Goal: Task Accomplishment & Management: Complete application form

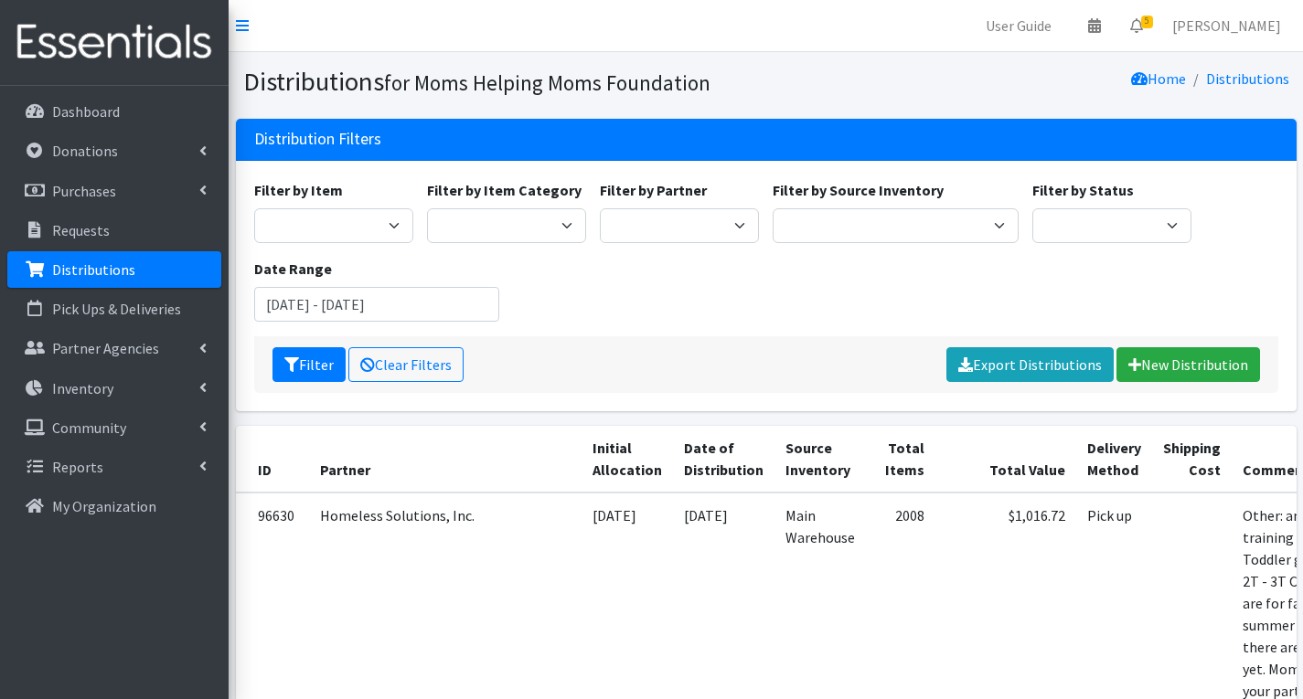
scroll to position [507, 0]
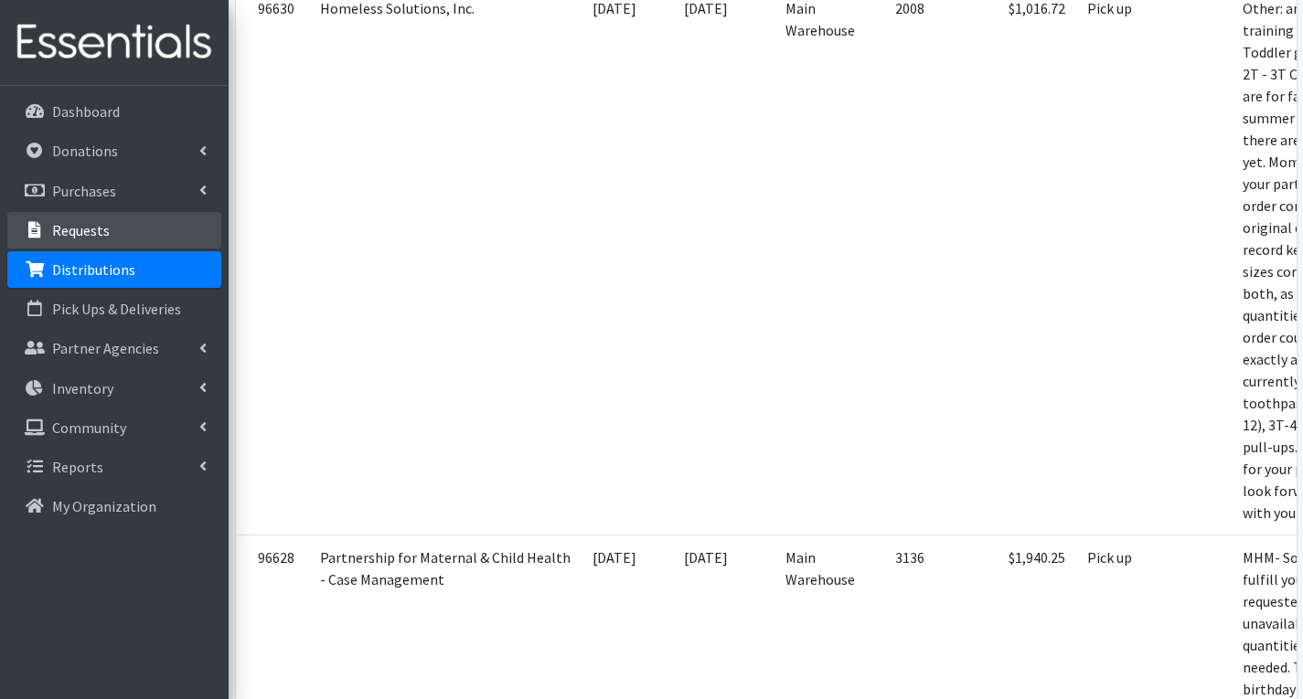
click at [112, 230] on link "Requests" at bounding box center [114, 230] width 214 height 37
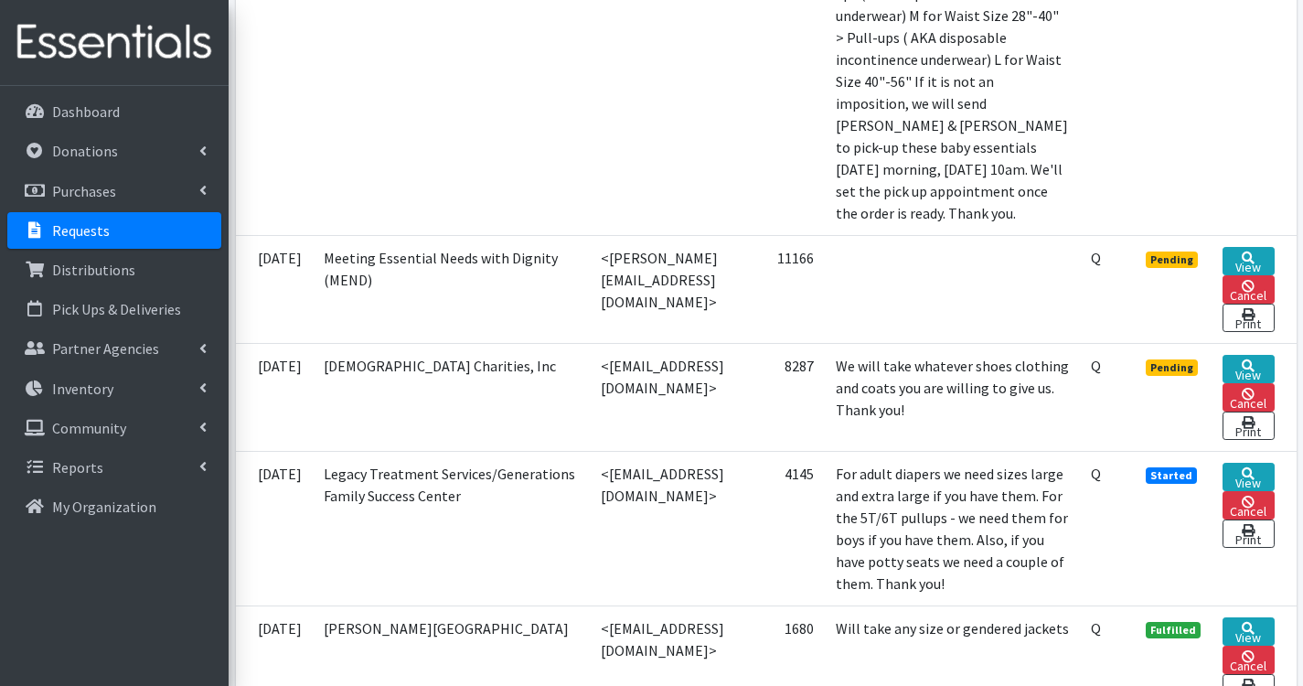
scroll to position [1189, 0]
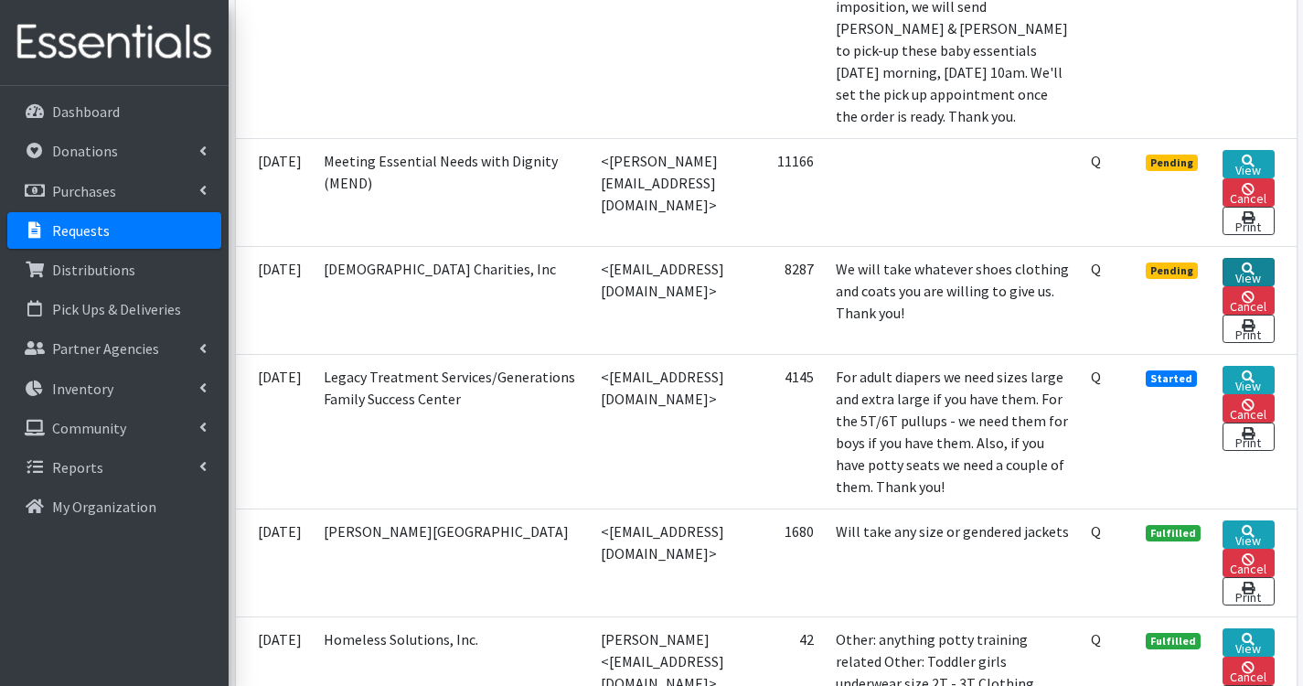
click at [1268, 286] on link "View" at bounding box center [1247, 272] width 51 height 28
click at [1254, 167] on icon at bounding box center [1248, 161] width 13 height 13
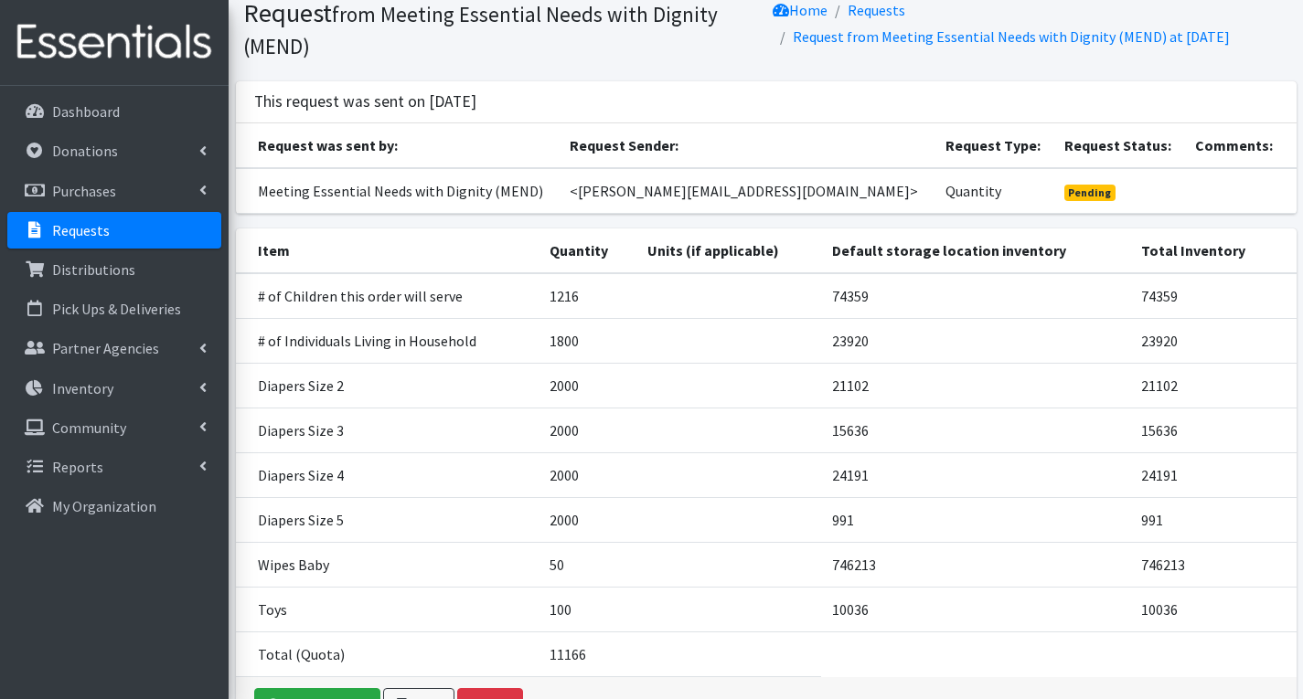
scroll to position [187, 0]
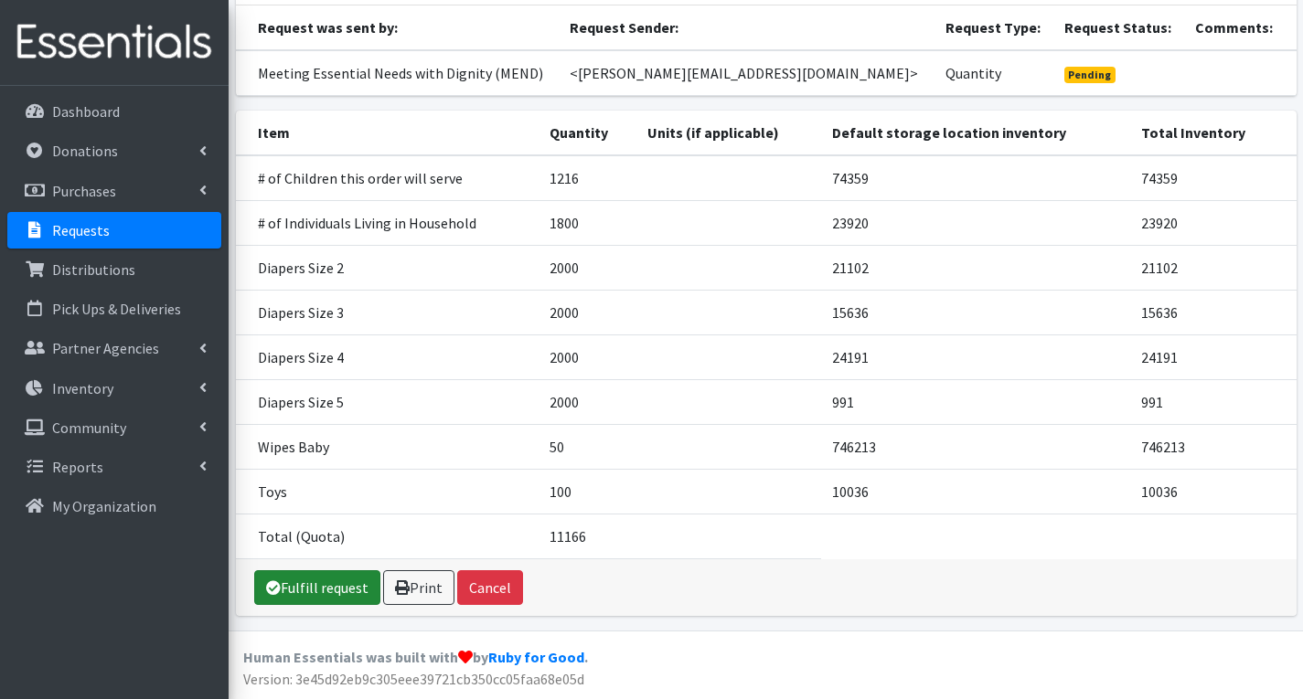
click at [308, 583] on link "Fulfill request" at bounding box center [317, 588] width 126 height 35
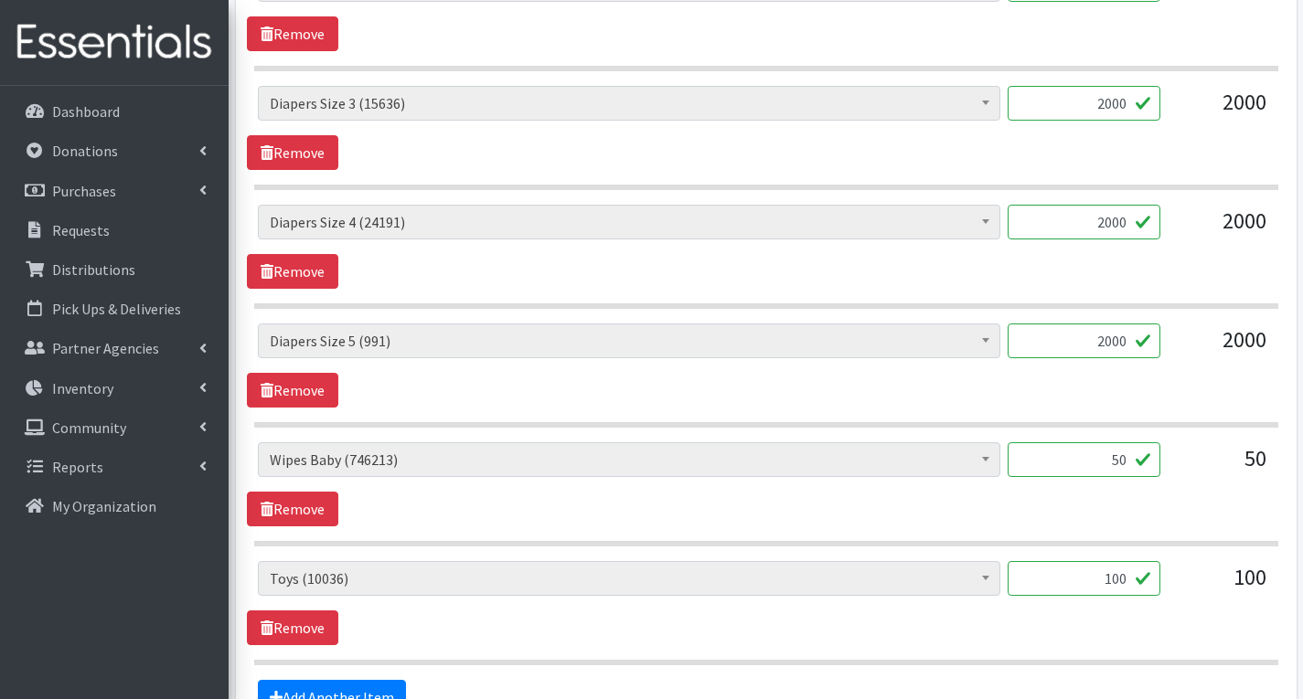
scroll to position [1189, 0]
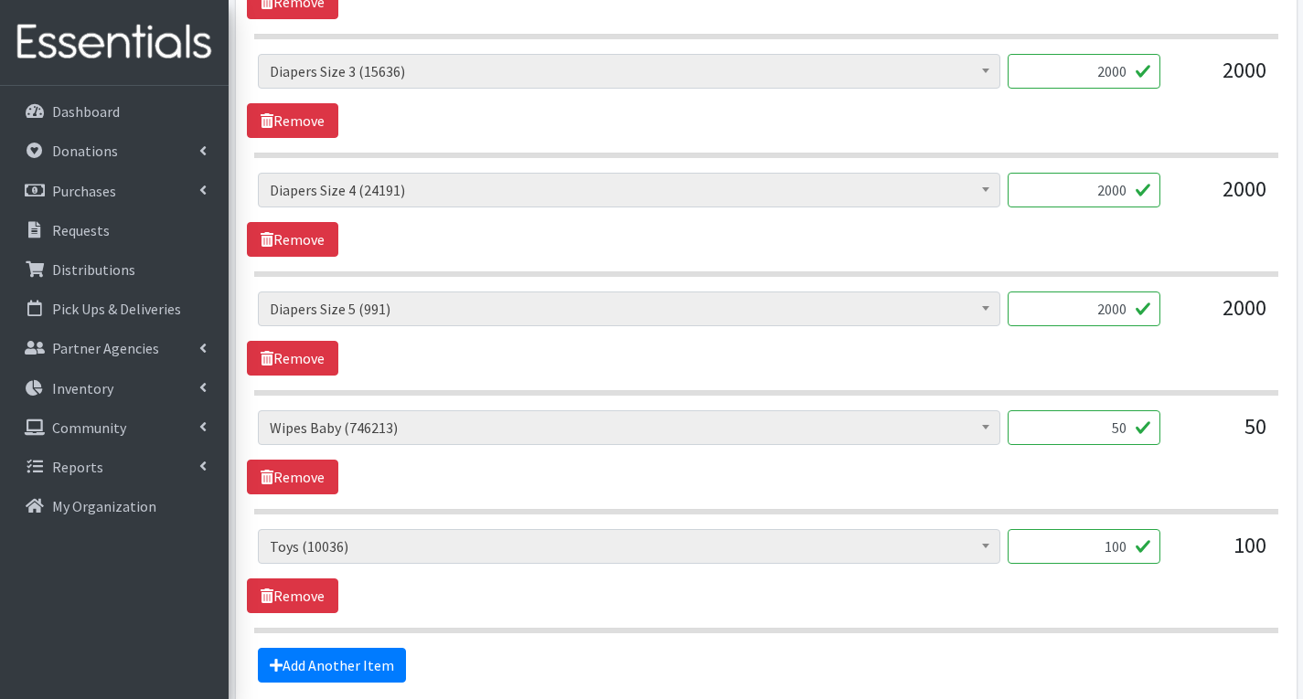
click at [1125, 430] on input "50" at bounding box center [1084, 428] width 153 height 35
type input "5"
type input "2880"
click at [1122, 553] on input "100" at bounding box center [1084, 546] width 153 height 35
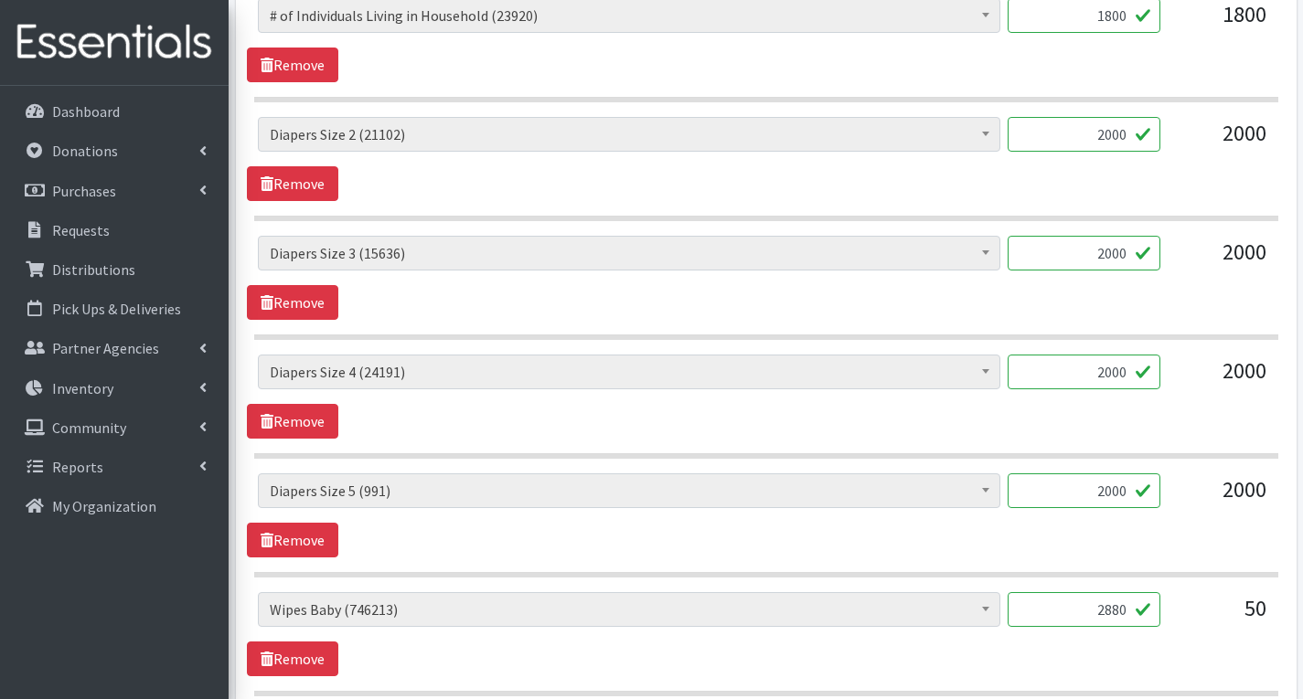
scroll to position [1006, 0]
type input "0"
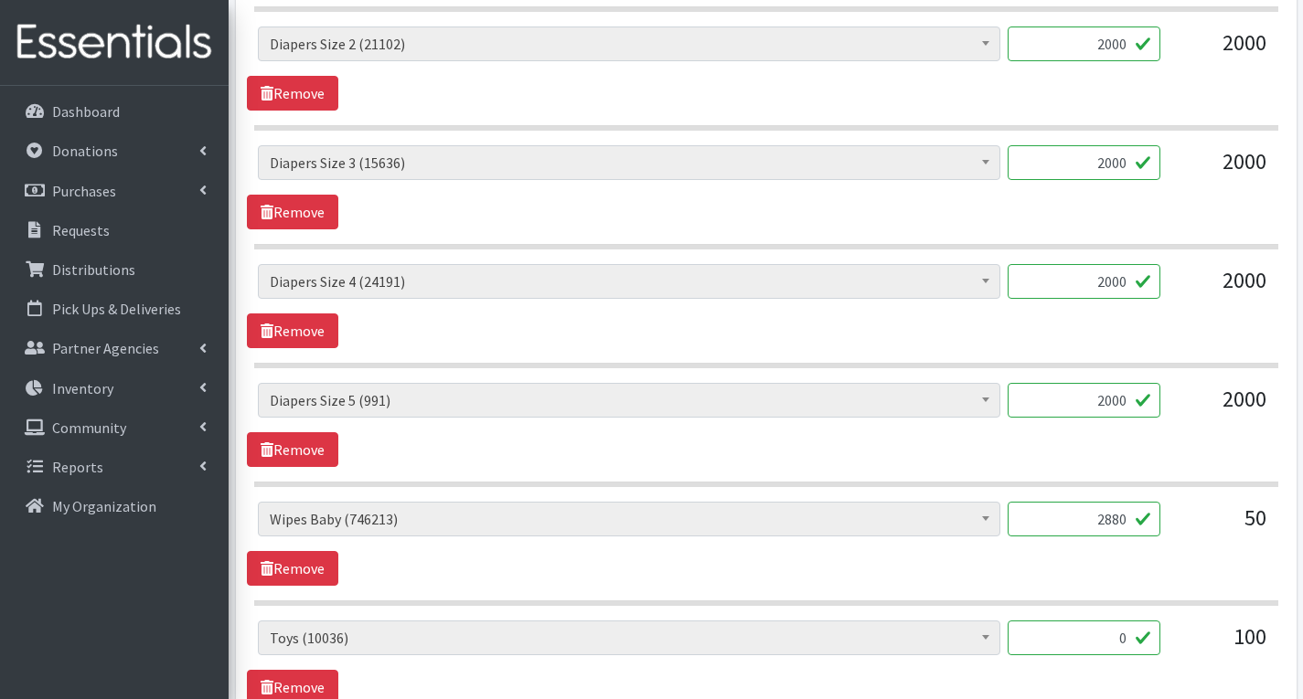
scroll to position [1189, 0]
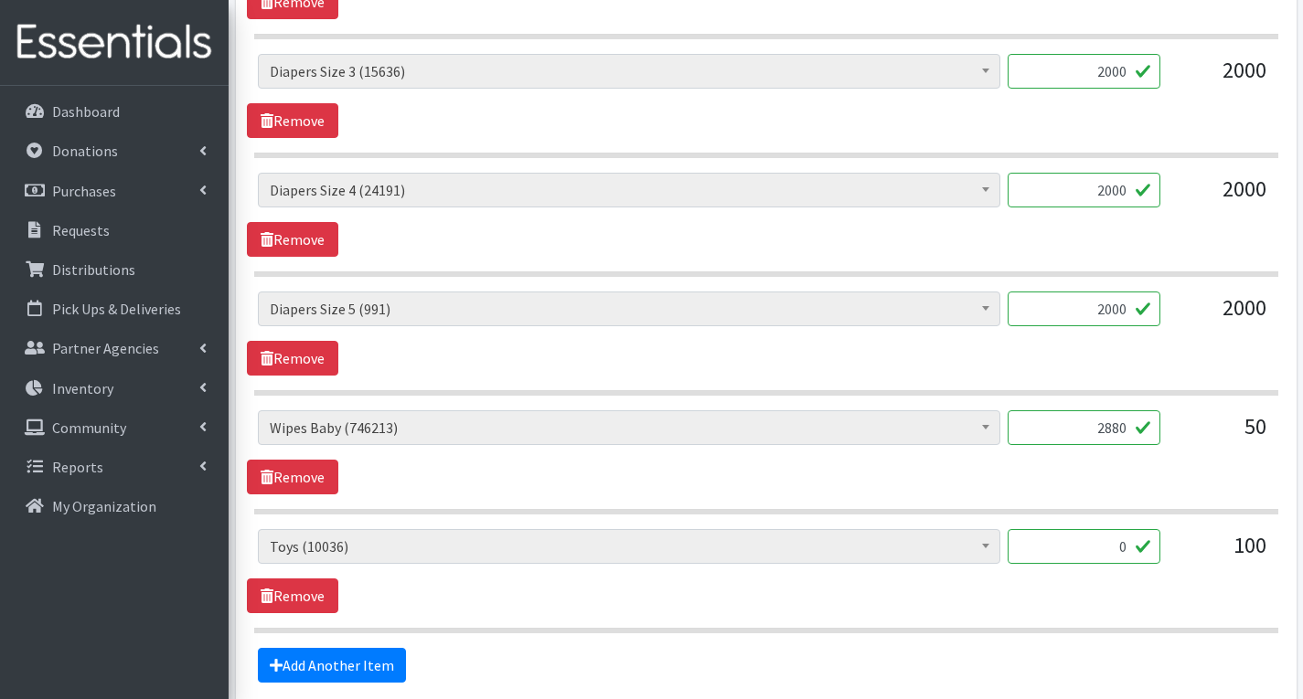
click at [1131, 315] on input "2000" at bounding box center [1084, 309] width 153 height 35
type input "2"
type input "1500"
click at [1136, 192] on input "2000" at bounding box center [1084, 190] width 153 height 35
type input "2"
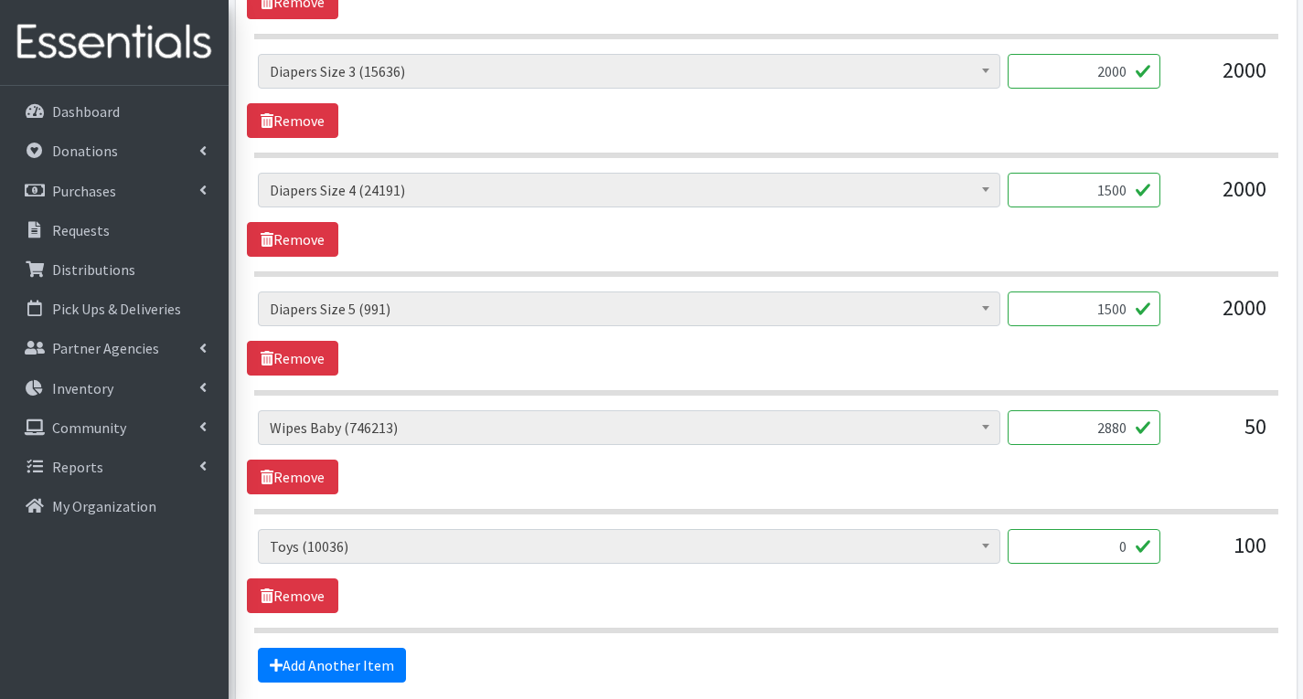
type input "1500"
click at [1133, 80] on input "2000" at bounding box center [1084, 71] width 153 height 35
type input "2"
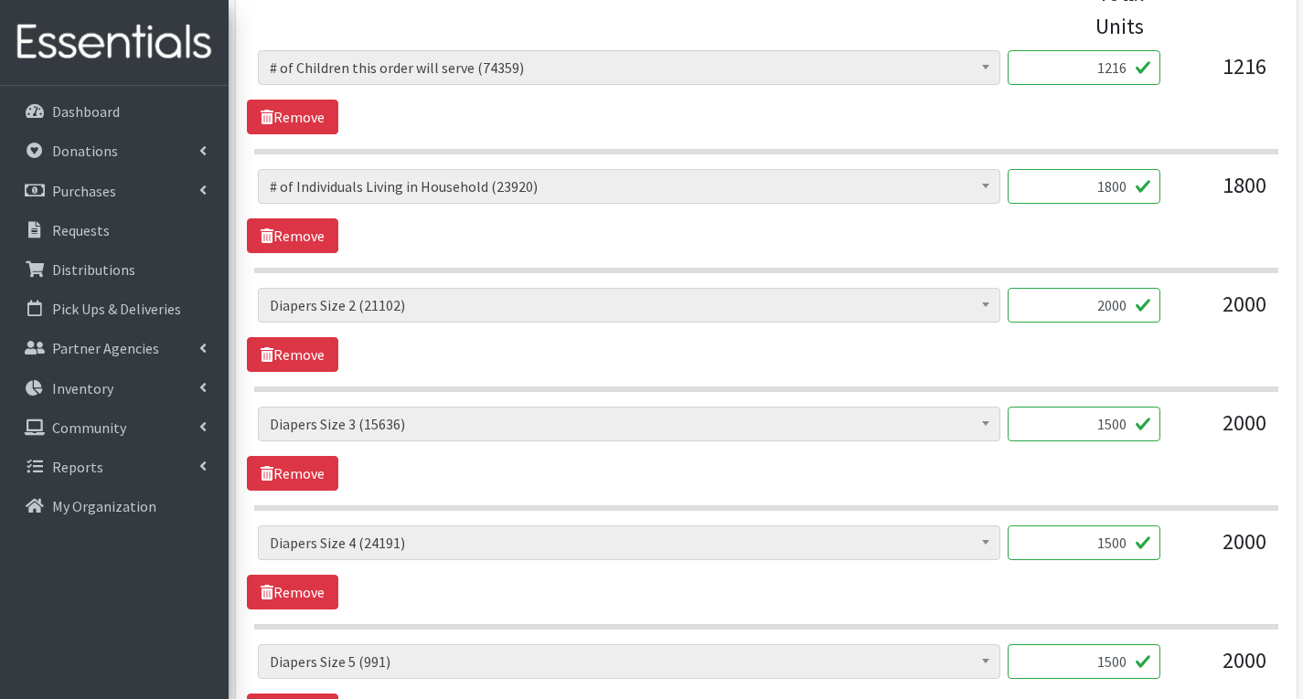
scroll to position [823, 0]
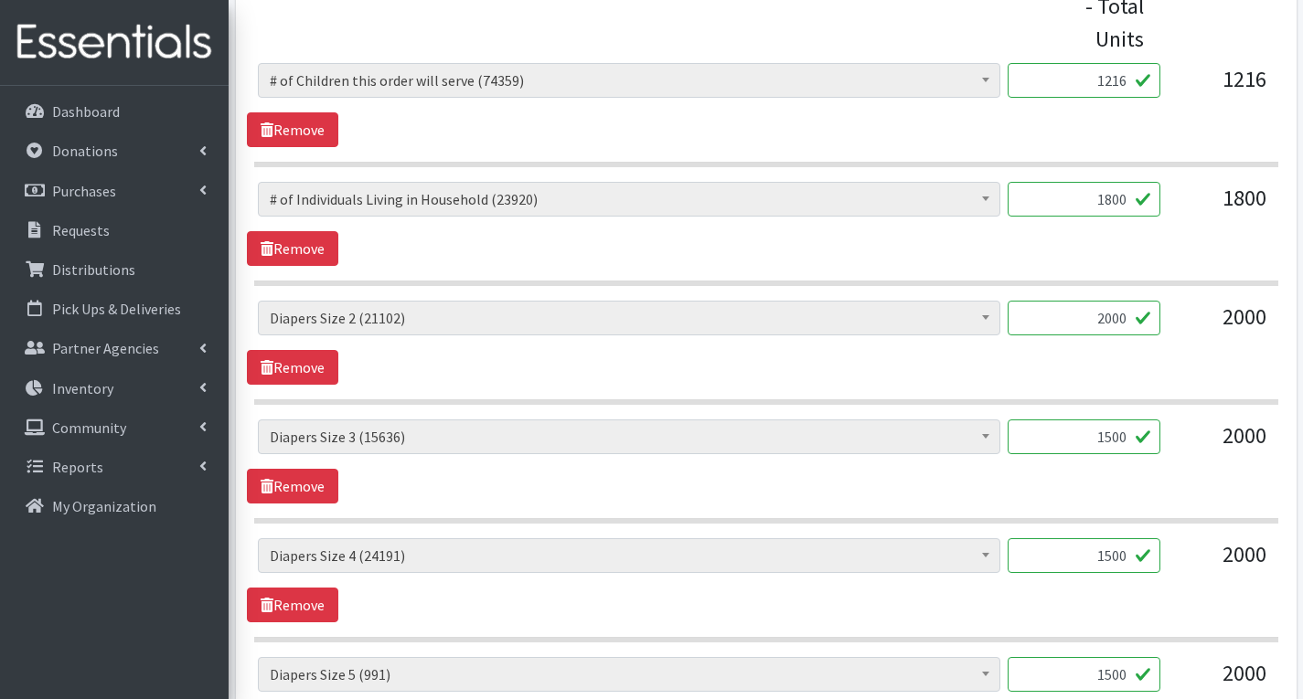
type input "1500"
click at [1131, 323] on input "2000" at bounding box center [1084, 318] width 153 height 35
type input "2"
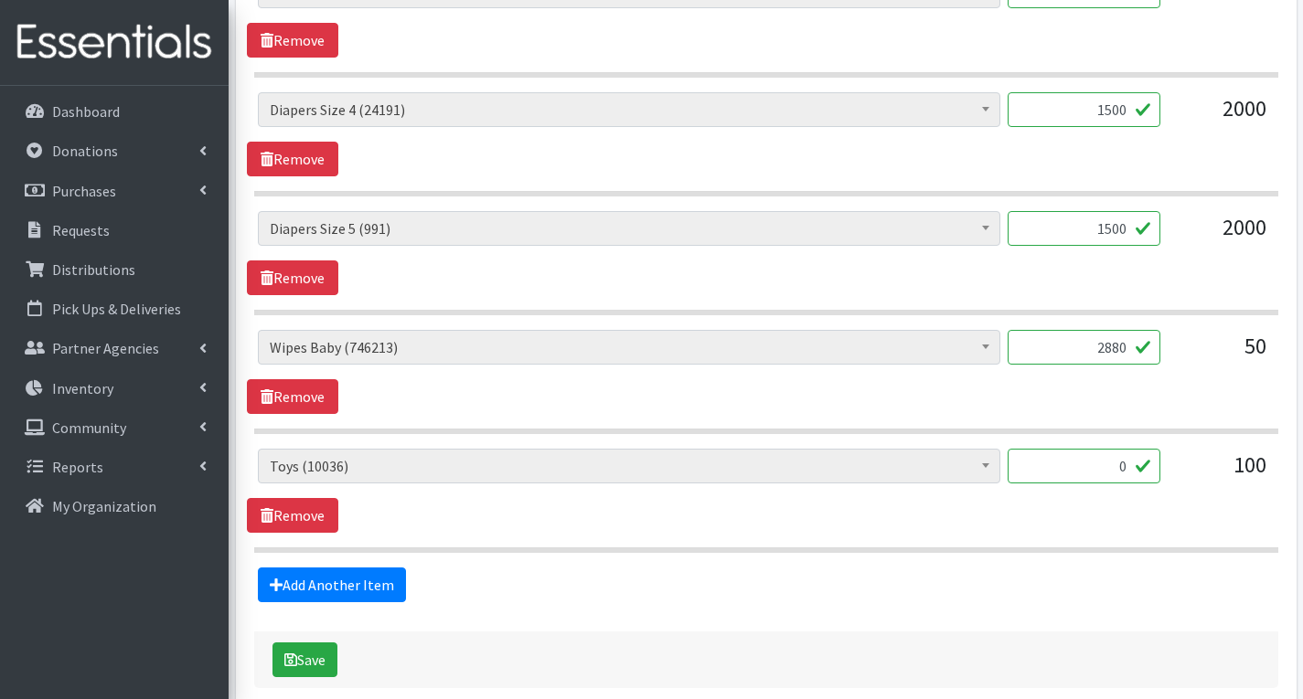
scroll to position [1360, 0]
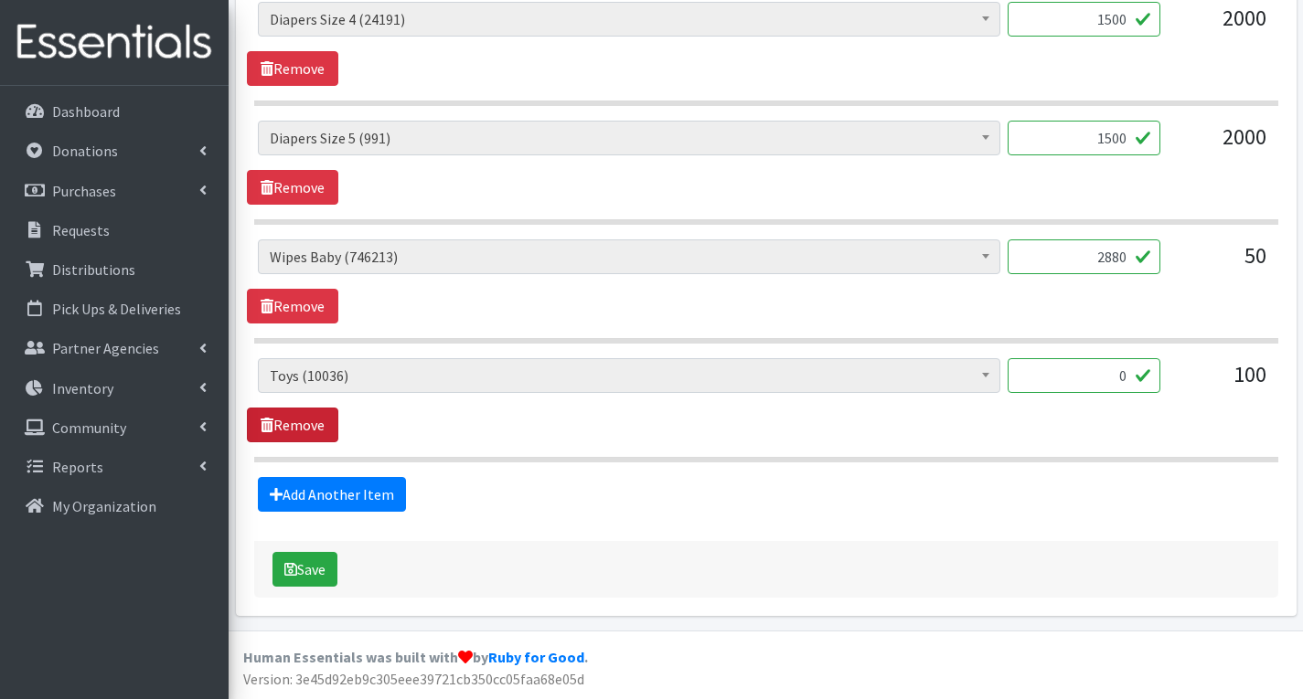
type input "1500"
click at [295, 427] on link "Remove" at bounding box center [292, 425] width 91 height 35
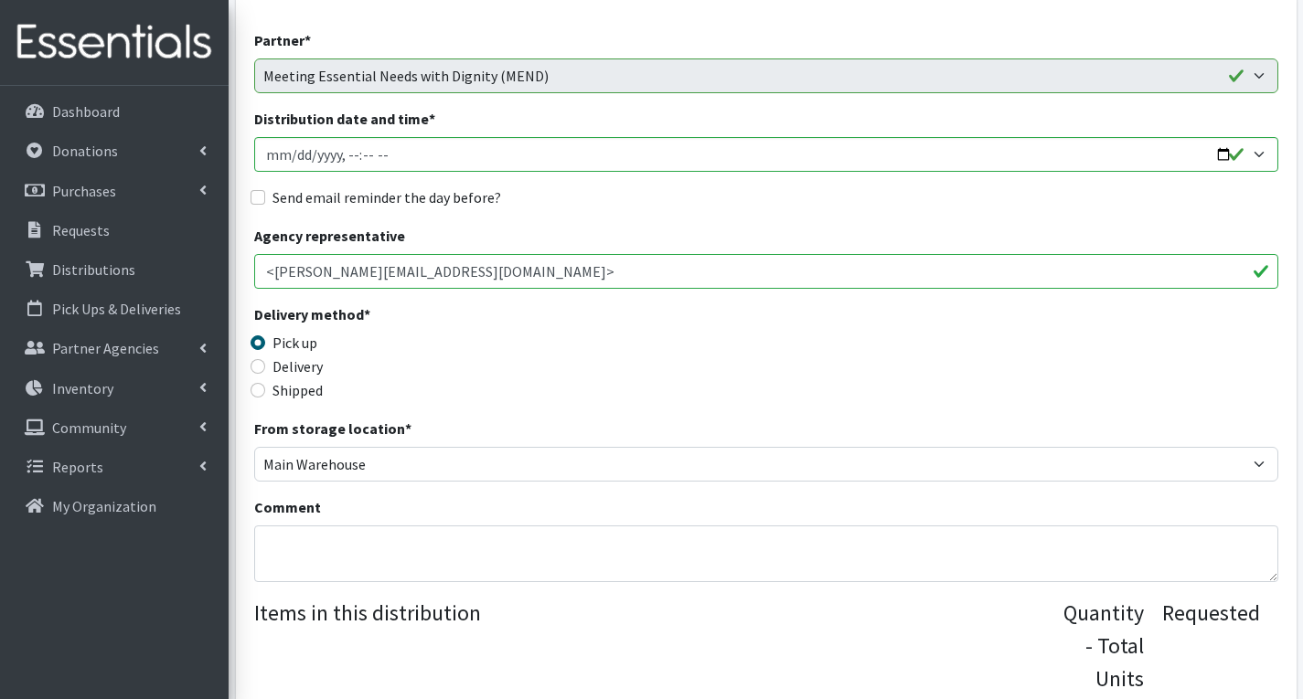
scroll to position [144, 0]
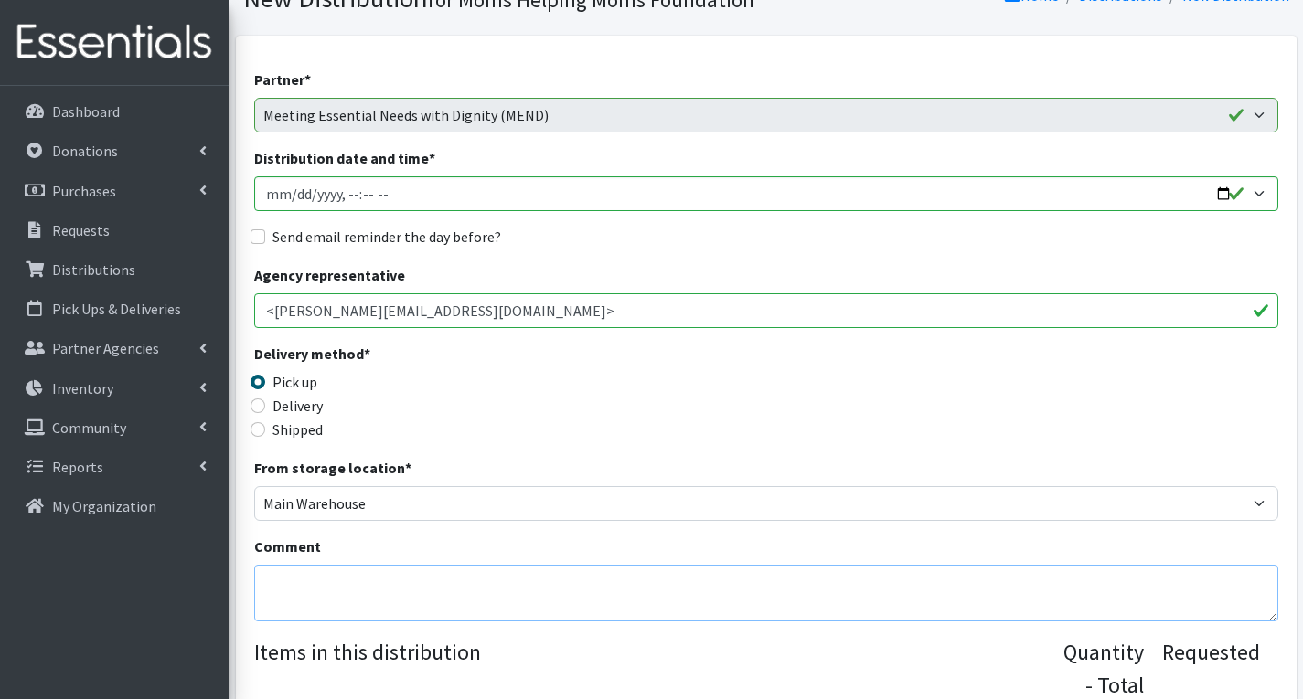
click at [375, 594] on textarea "Comment" at bounding box center [766, 593] width 1024 height 57
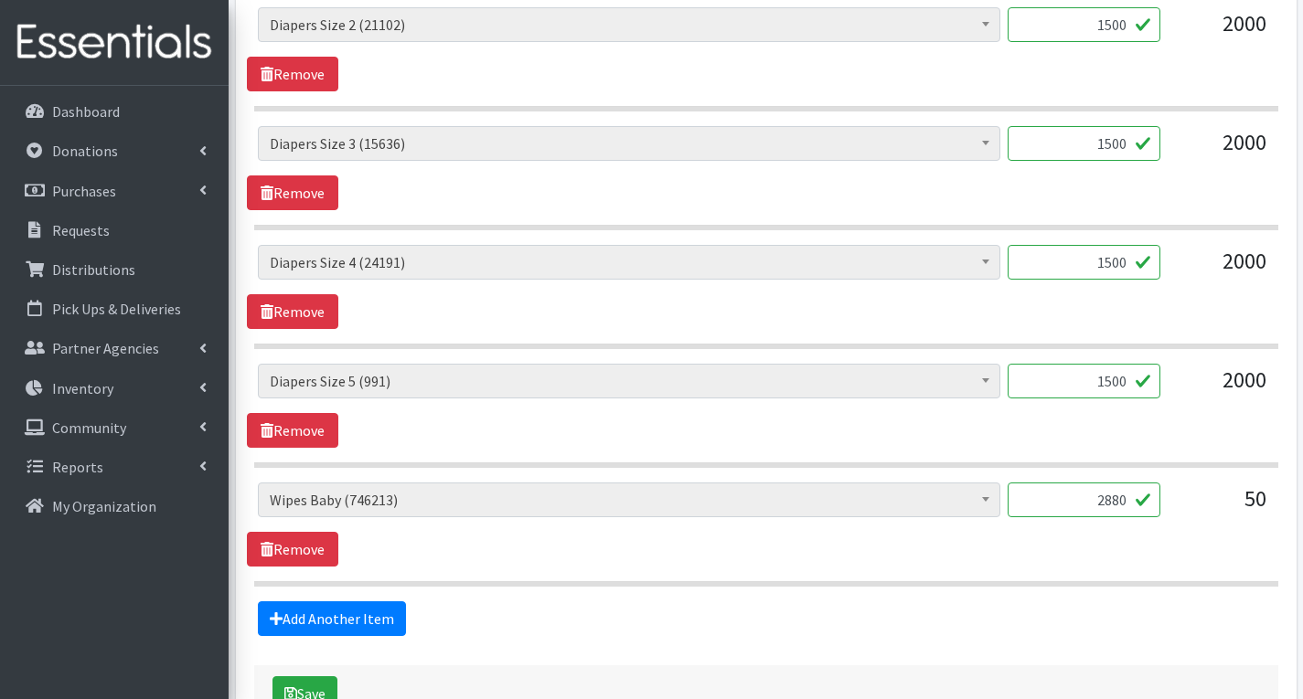
scroll to position [1149, 0]
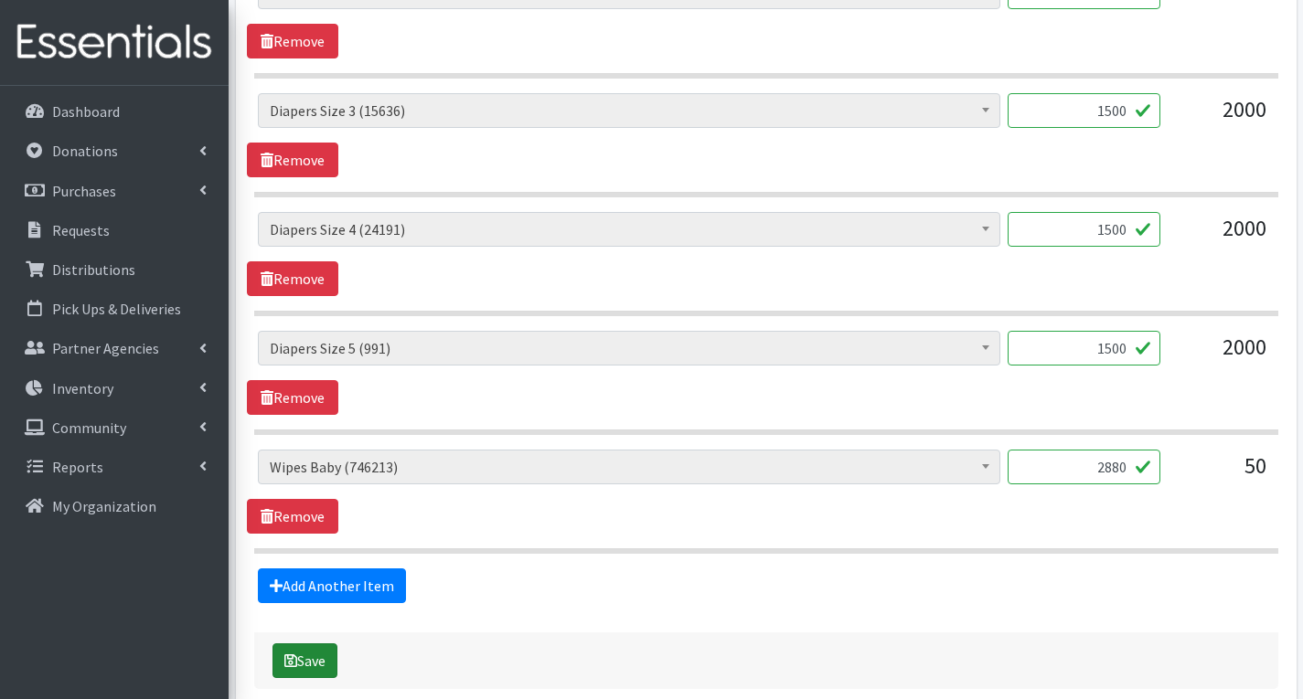
type textarea "NHN- Sorry, we were unable to fulfill your order exactly as requested due to th…"
click at [328, 669] on button "Save" at bounding box center [304, 661] width 65 height 35
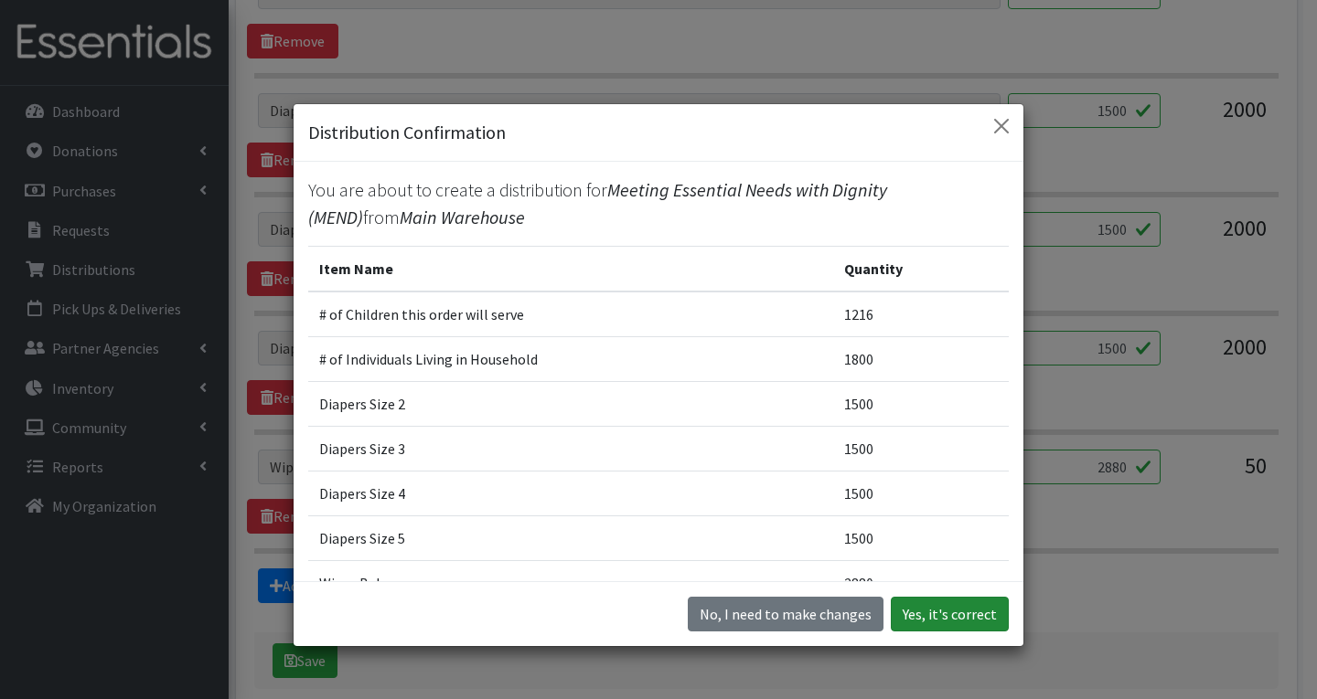
click at [984, 608] on button "Yes, it's correct" at bounding box center [950, 614] width 118 height 35
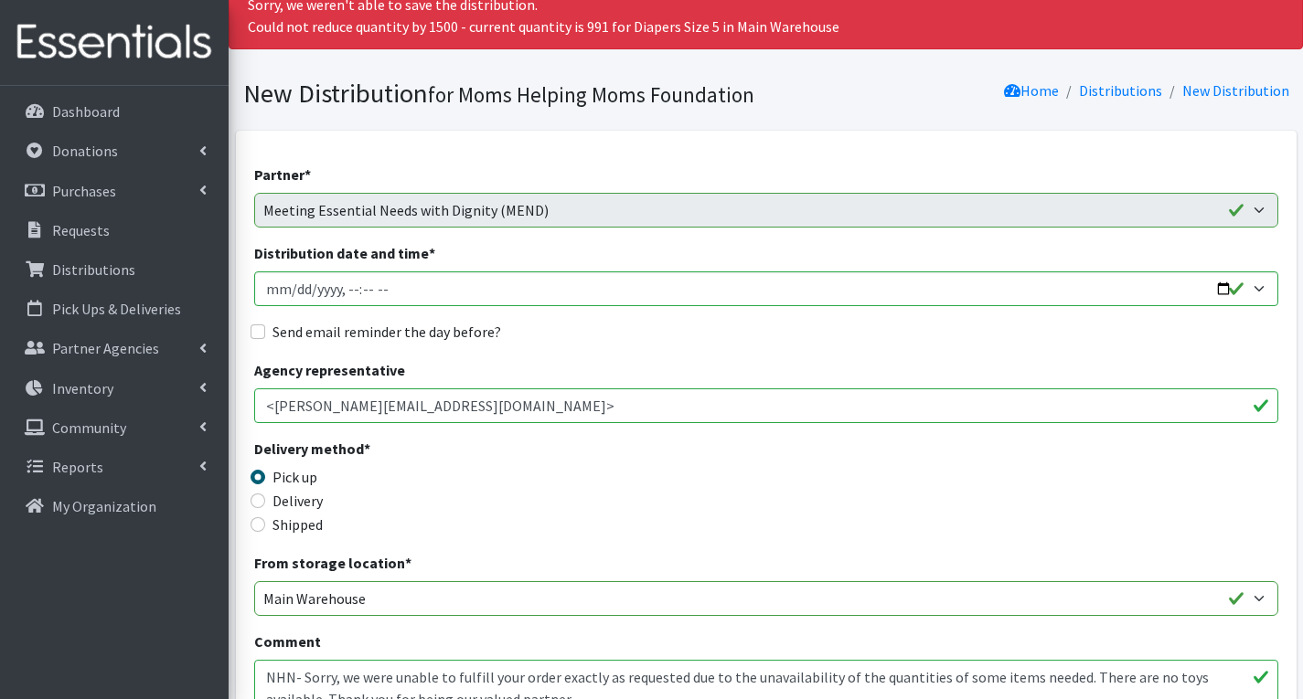
scroll to position [366, 0]
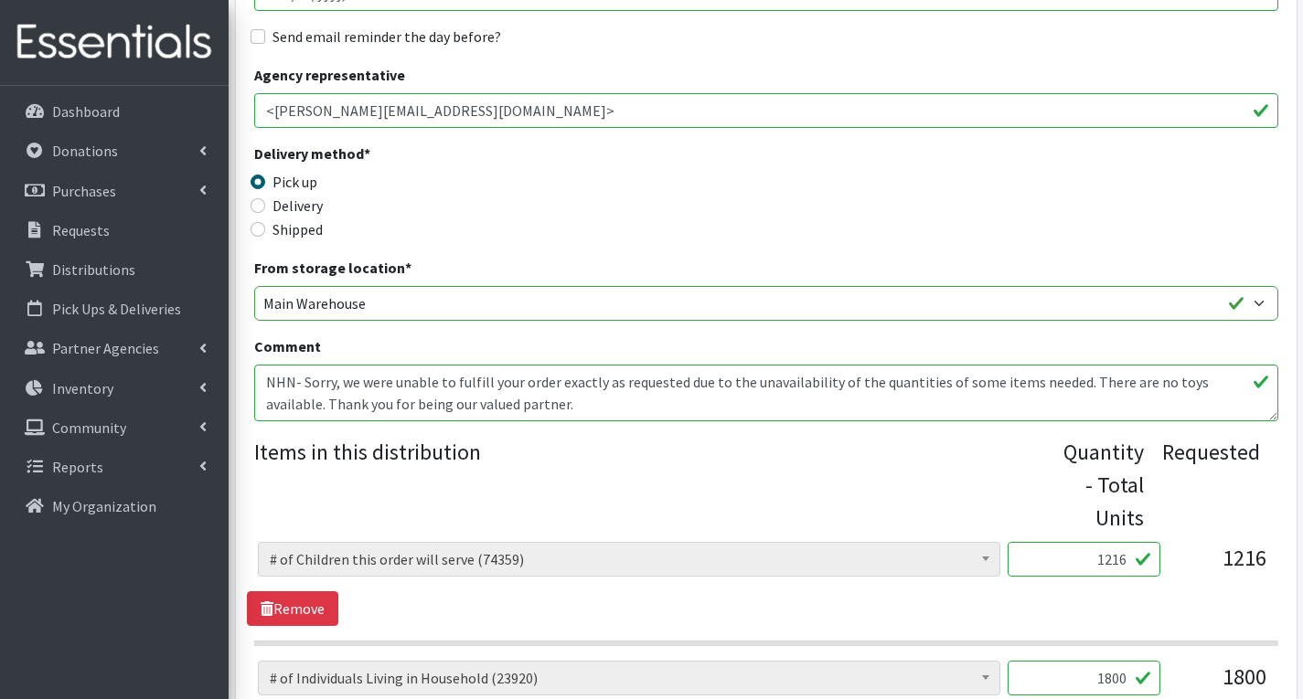
click at [596, 408] on textarea "NHN- Sorry, we were unable to fulfill your order exactly as requested due to th…" at bounding box center [766, 393] width 1024 height 57
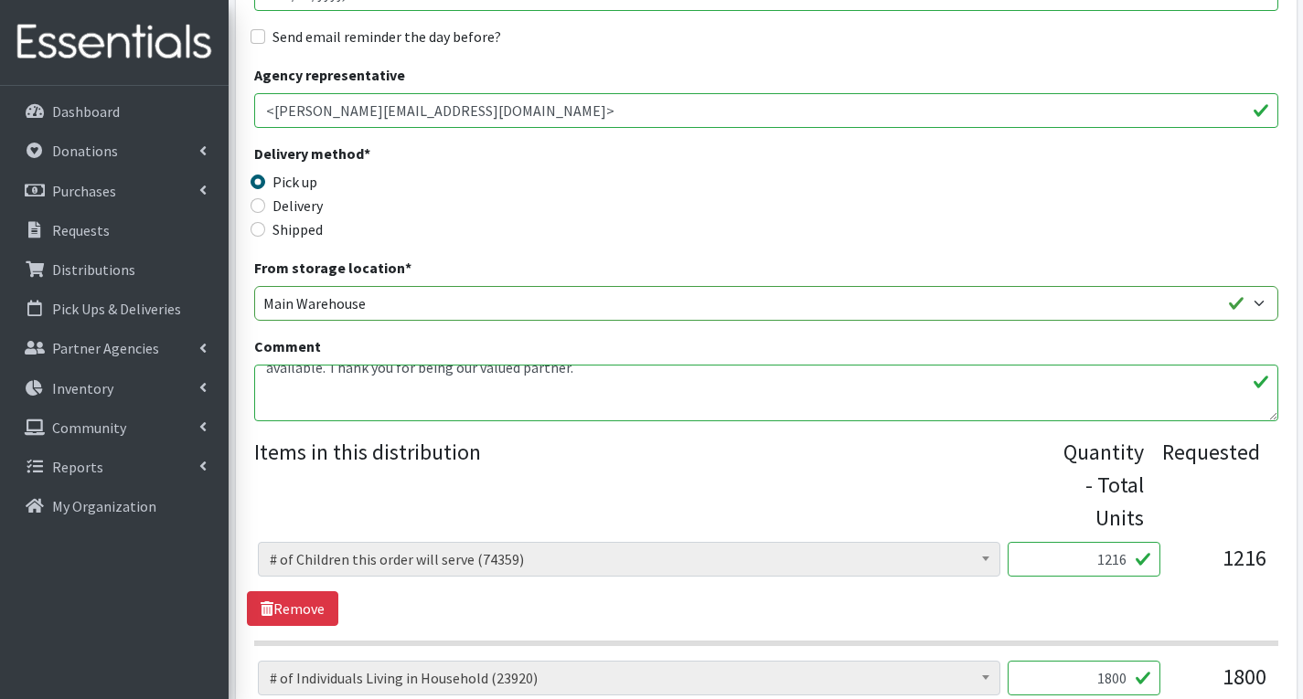
scroll to position [59, 0]
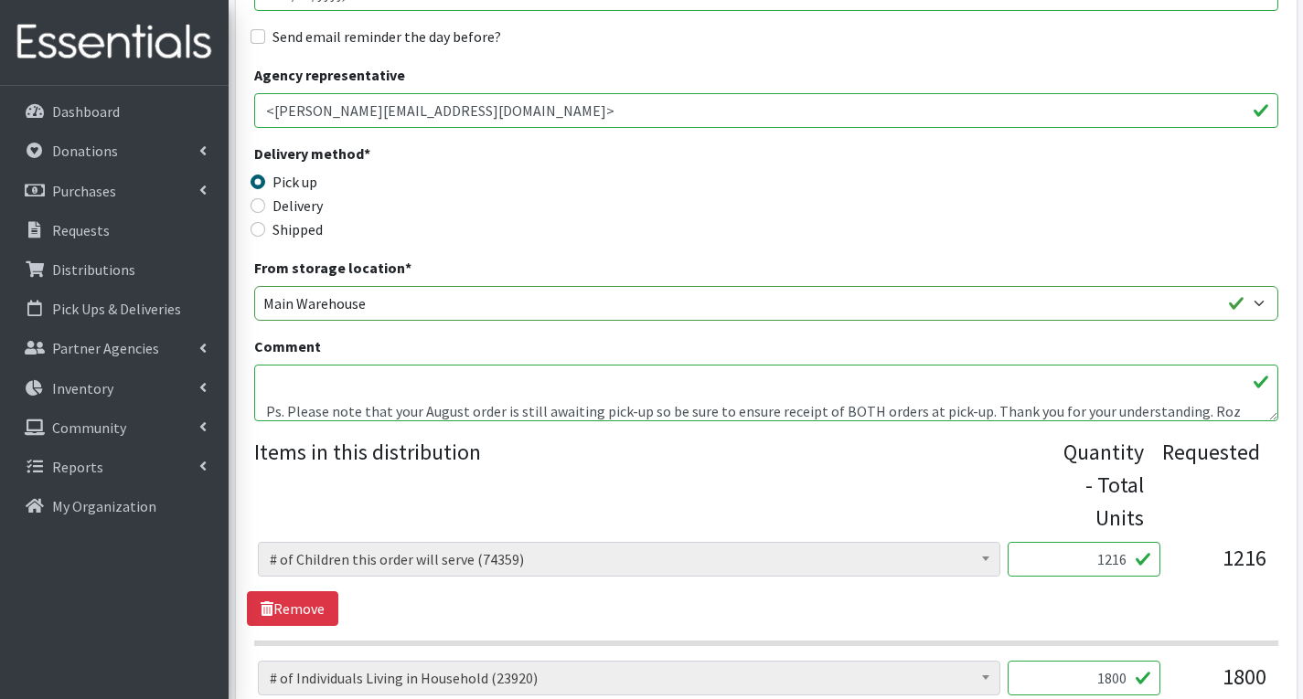
click at [1212, 411] on textarea "NHN- Sorry, we were unable to fulfill your order exactly as requested due to th…" at bounding box center [766, 393] width 1024 height 57
click at [964, 414] on textarea "NHN- Sorry, we were unable to fulfill your order exactly as requested due to th…" at bounding box center [766, 393] width 1024 height 57
click at [976, 411] on textarea "NHN- Sorry, we were unable to fulfill your order exactly as requested due to th…" at bounding box center [766, 393] width 1024 height 57
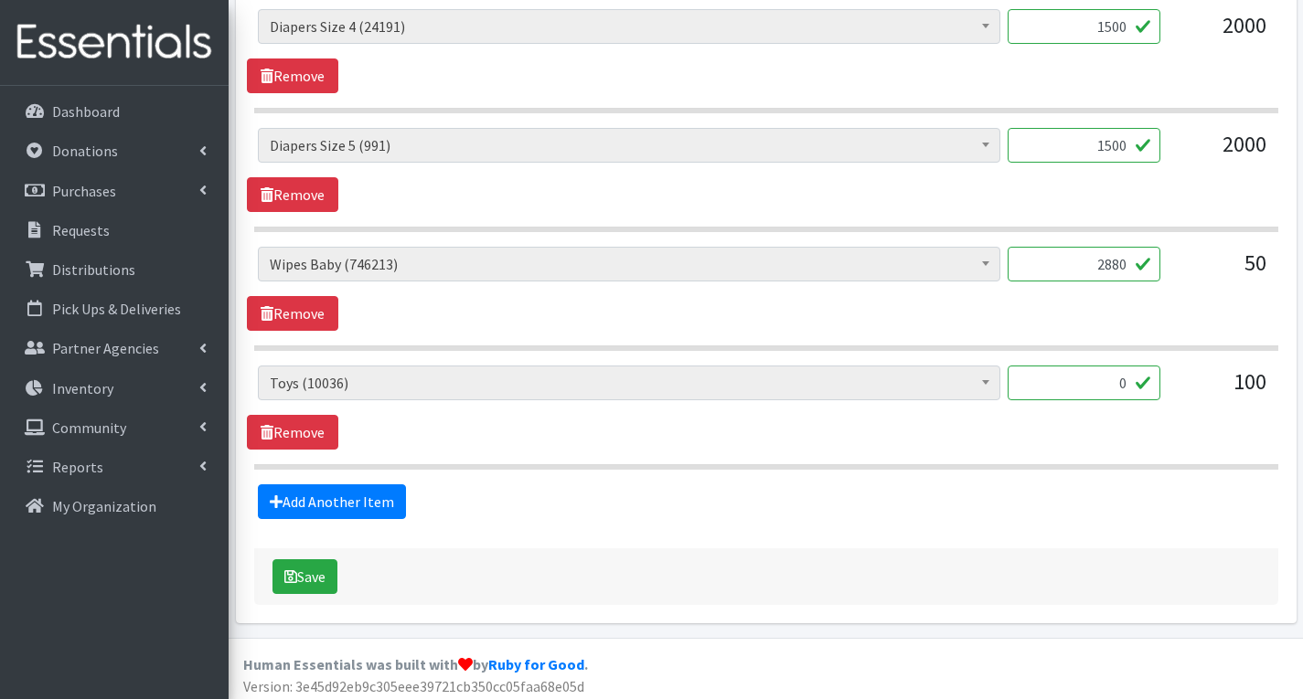
scroll to position [1381, 0]
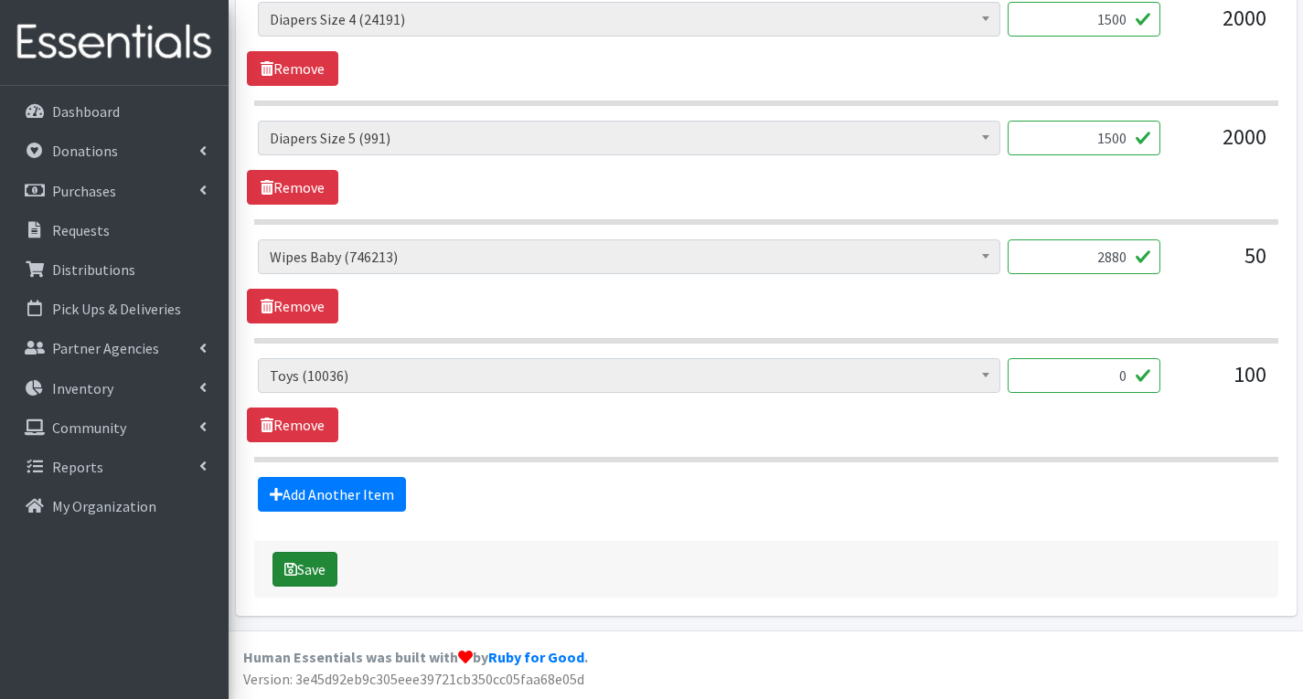
type textarea "NHN- Sorry, we were unable to fulfill your order exactly as requested due to th…"
click at [318, 561] on button "Save" at bounding box center [304, 569] width 65 height 35
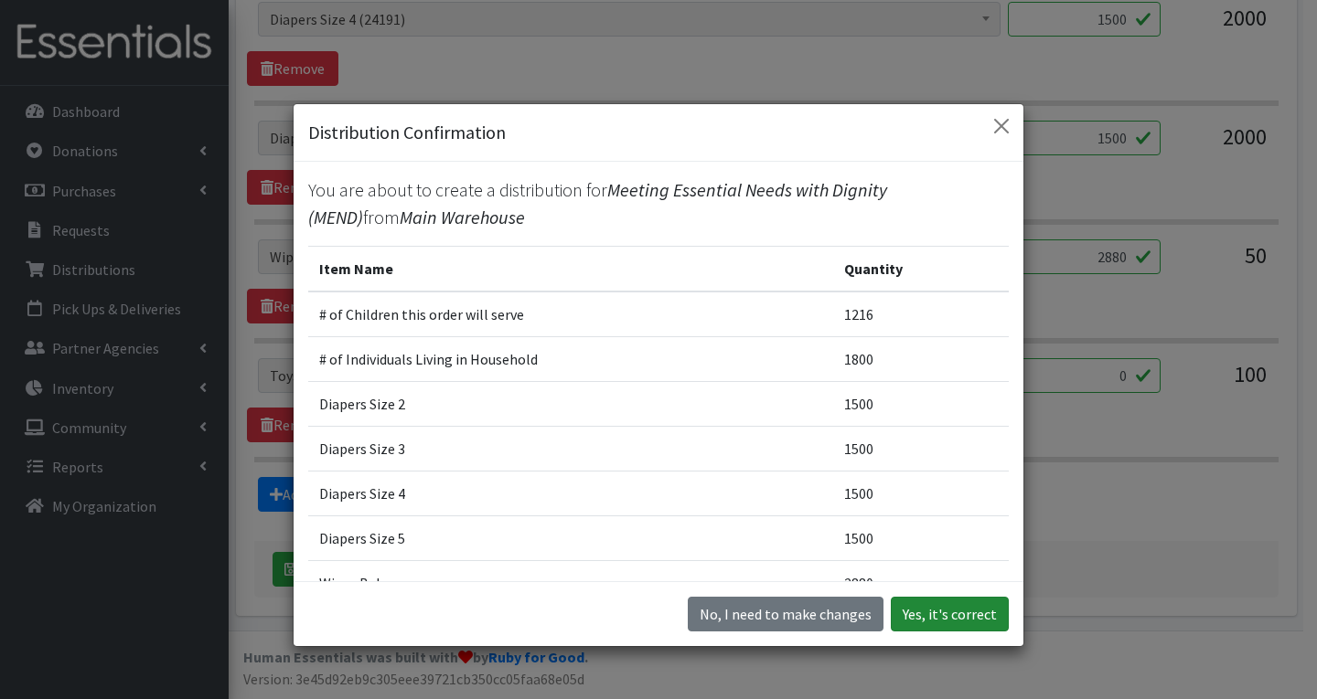
click at [944, 615] on button "Yes, it's correct" at bounding box center [950, 614] width 118 height 35
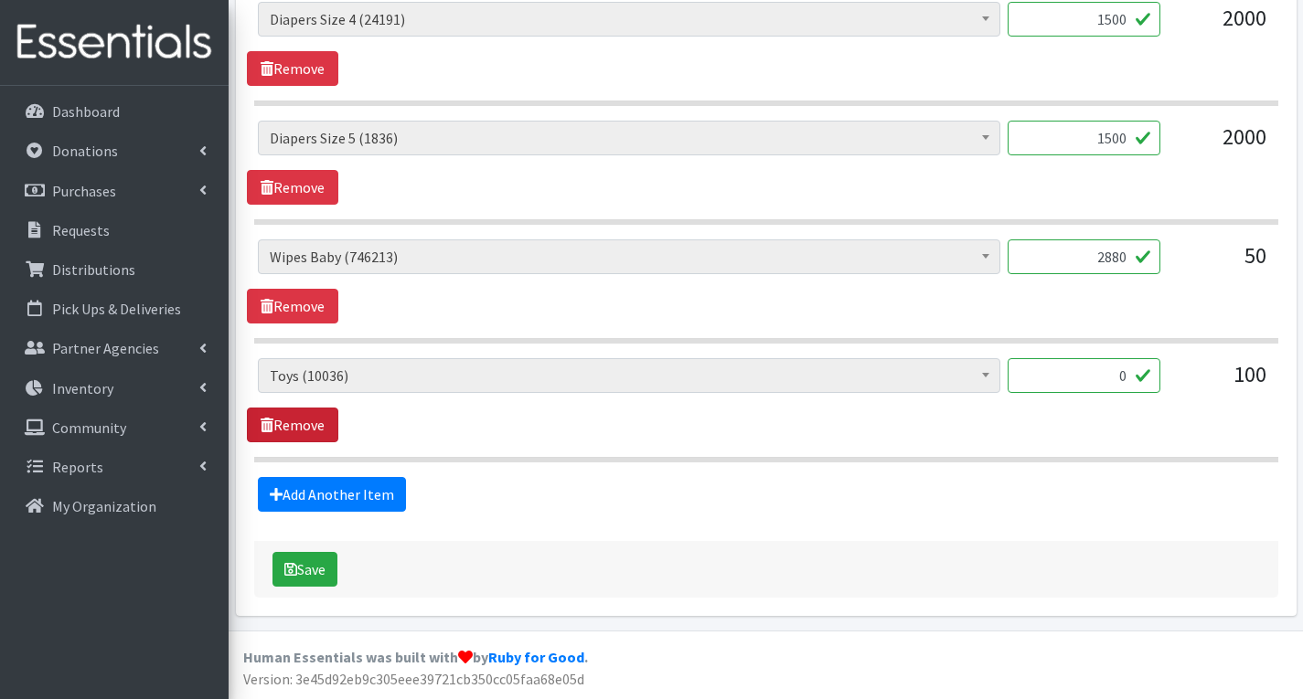
click at [284, 420] on link "Remove" at bounding box center [292, 425] width 91 height 35
click at [325, 565] on button "Save" at bounding box center [304, 569] width 65 height 35
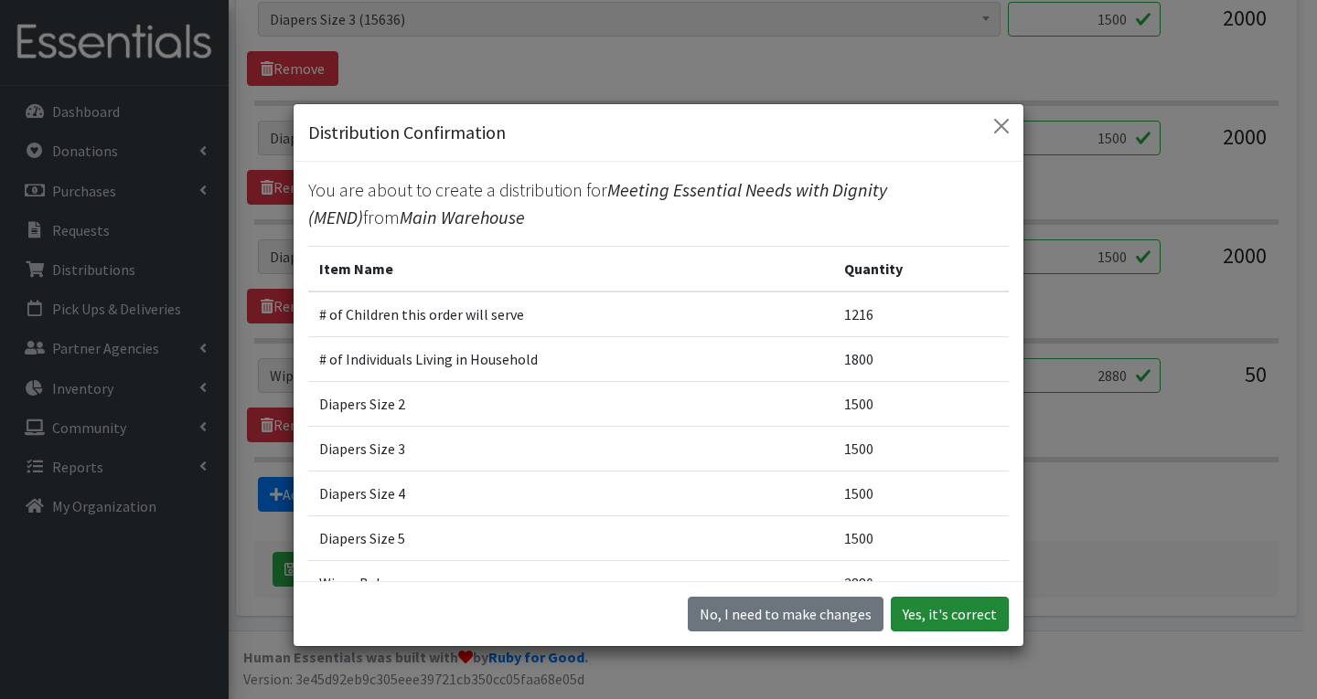
click at [966, 610] on button "Yes, it's correct" at bounding box center [950, 614] width 118 height 35
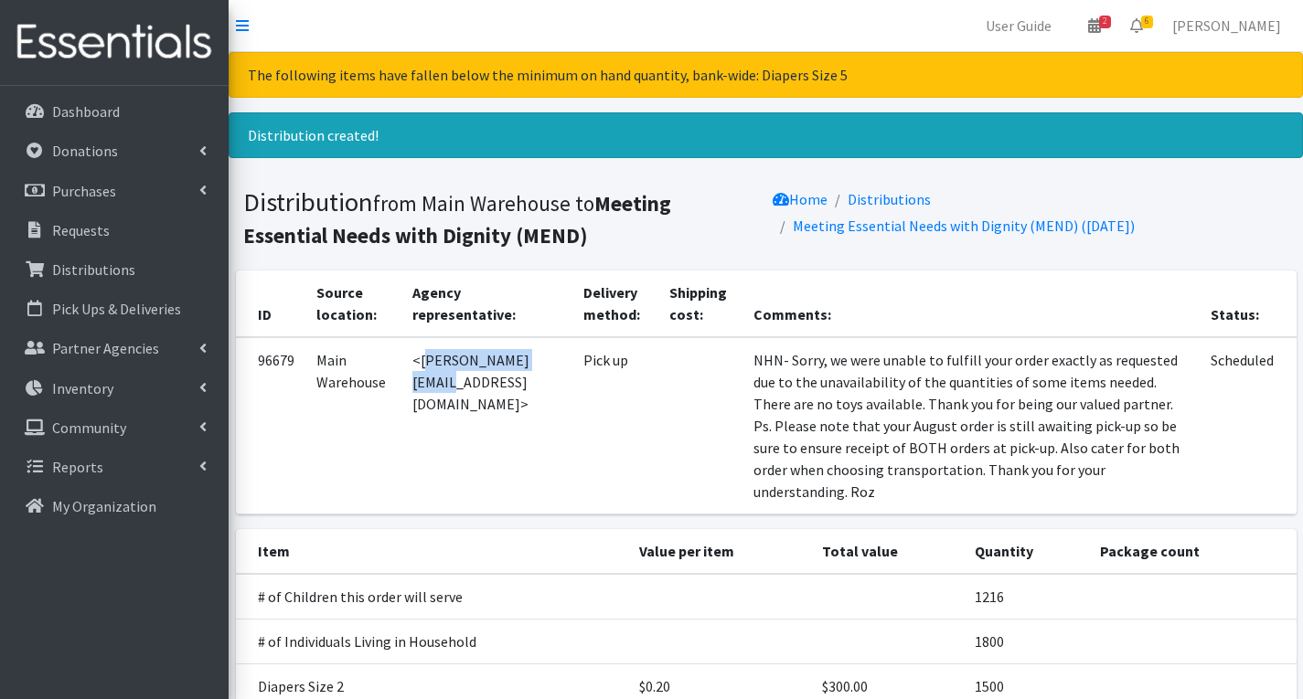
drag, startPoint x: 419, startPoint y: 362, endPoint x: 558, endPoint y: 373, distance: 139.4
click at [558, 373] on td "<cameron@mendnj.org>" at bounding box center [486, 425] width 170 height 177
copy td "cameron@mendnj.org"
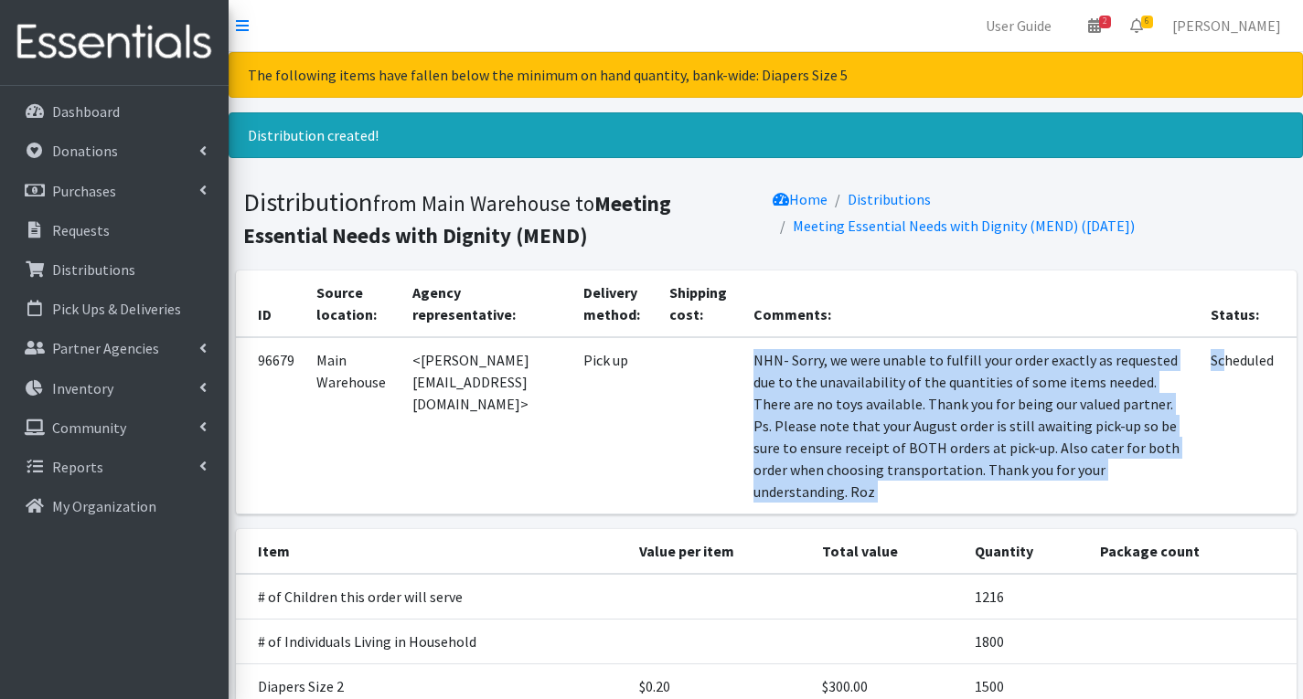
drag, startPoint x: 756, startPoint y: 362, endPoint x: 1225, endPoint y: 488, distance: 485.7
click at [1225, 488] on tr "96679 Main Warehouse <cameron@mendnj.org> Pick up NHN- Sorry, we were unable to…" at bounding box center [766, 425] width 1061 height 177
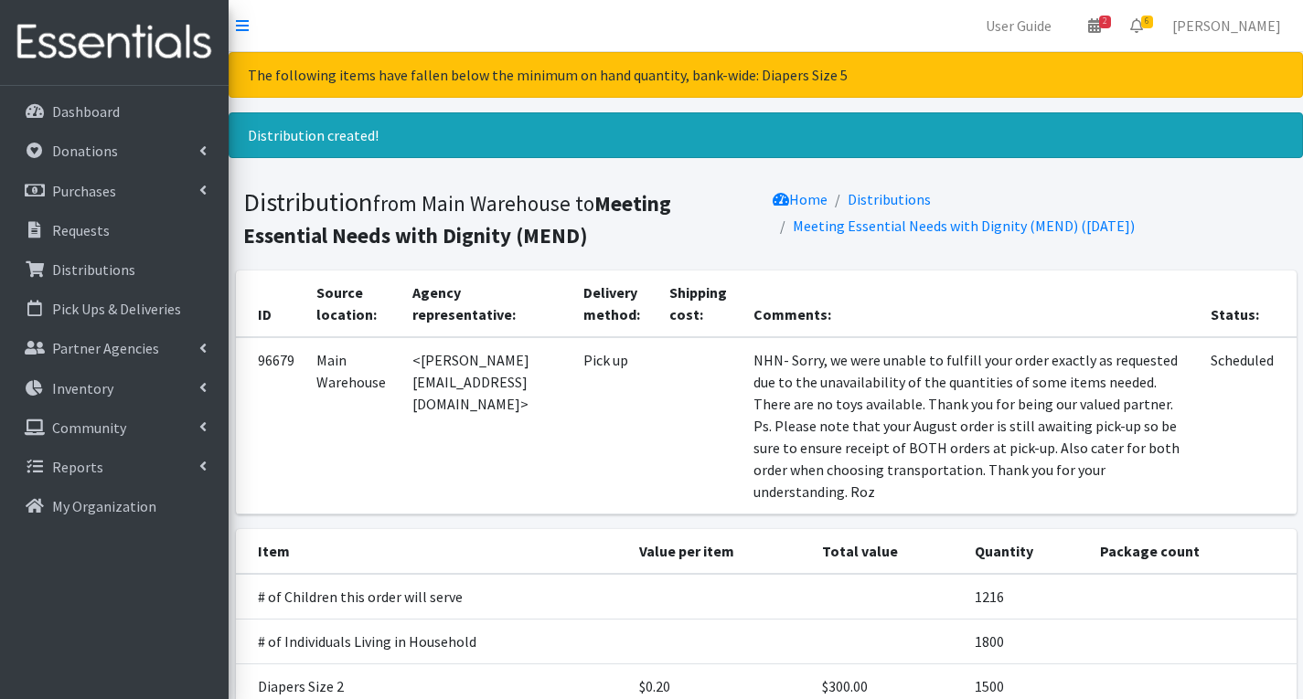
drag, startPoint x: 1115, startPoint y: 434, endPoint x: 1239, endPoint y: 433, distance: 124.3
click at [1239, 433] on td "Scheduled" at bounding box center [1248, 425] width 96 height 177
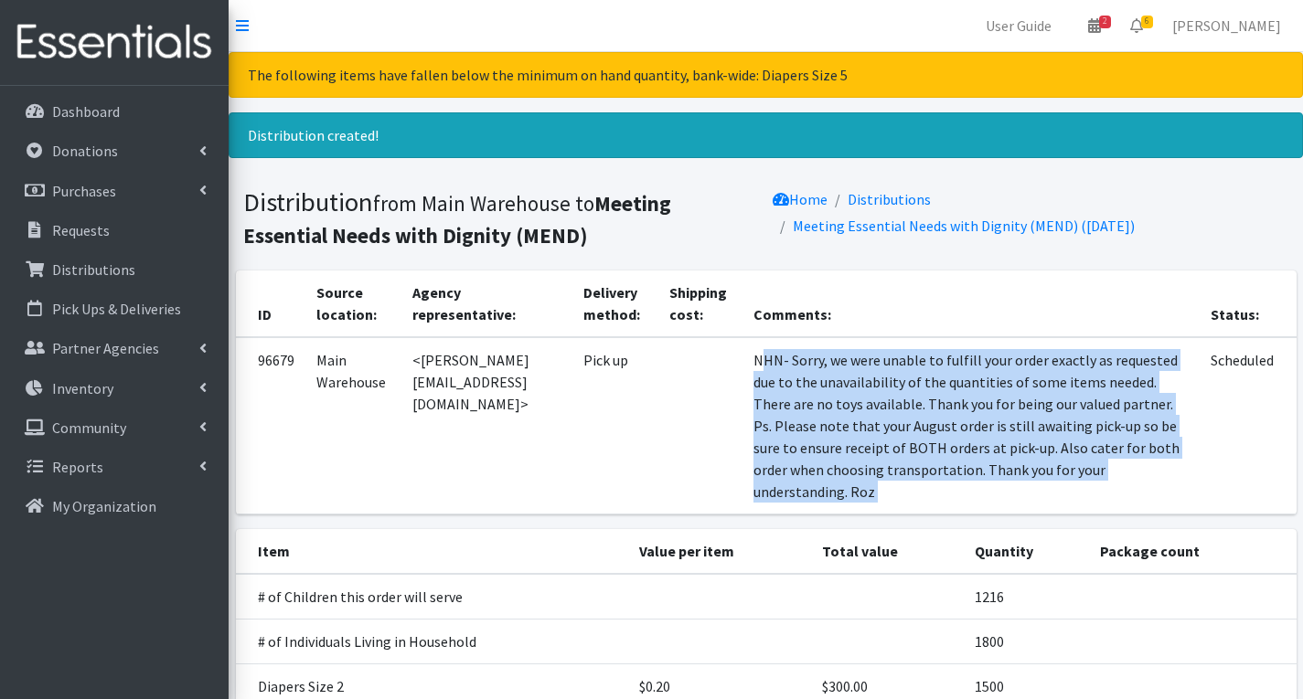
drag, startPoint x: 759, startPoint y: 365, endPoint x: 1202, endPoint y: 487, distance: 460.0
click at [1202, 487] on tr "96679 Main Warehouse <cameron@mendnj.org> Pick up NHN- Sorry, we were unable to…" at bounding box center [766, 425] width 1061 height 177
copy tr "HN- Sorry, we were unable to fulfill your order exactly as requested due to the…"
click at [1193, 418] on td "NHN- Sorry, we were unable to fulfill your order exactly as requested due to th…" at bounding box center [970, 425] width 457 height 177
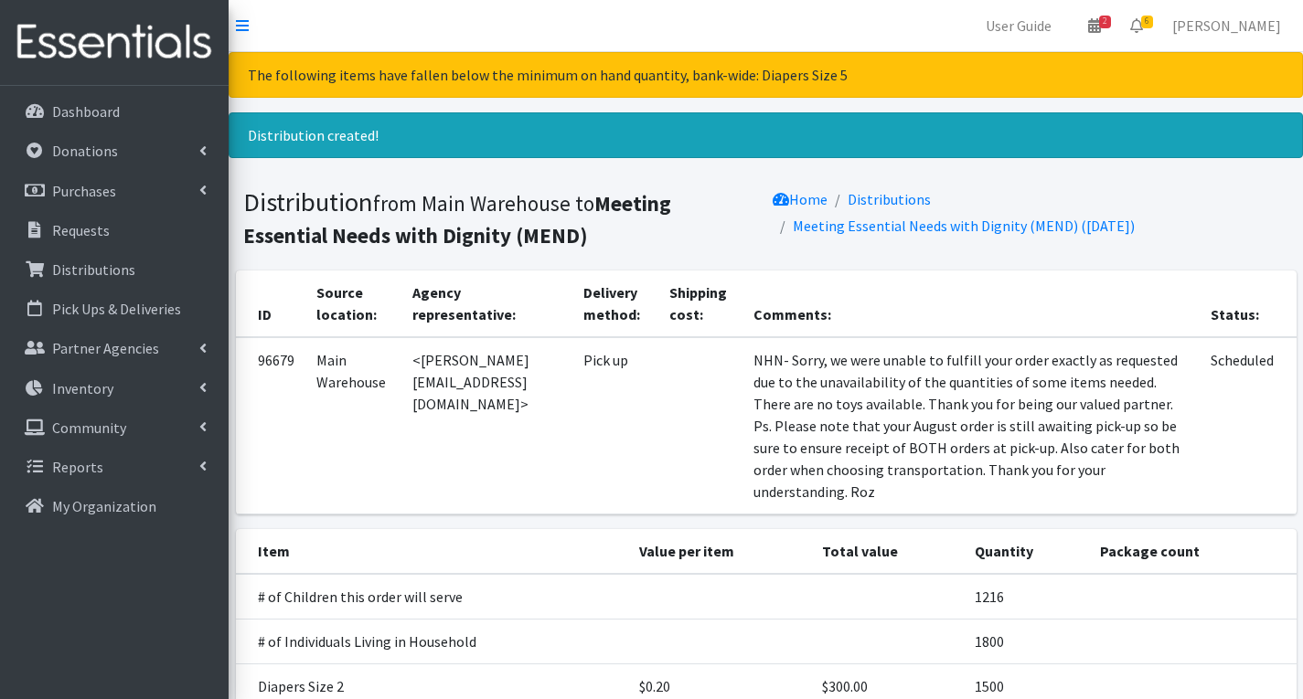
click at [636, 427] on td "Pick up" at bounding box center [615, 425] width 86 height 177
click at [1153, 20] on span "6" at bounding box center [1147, 22] width 12 height 13
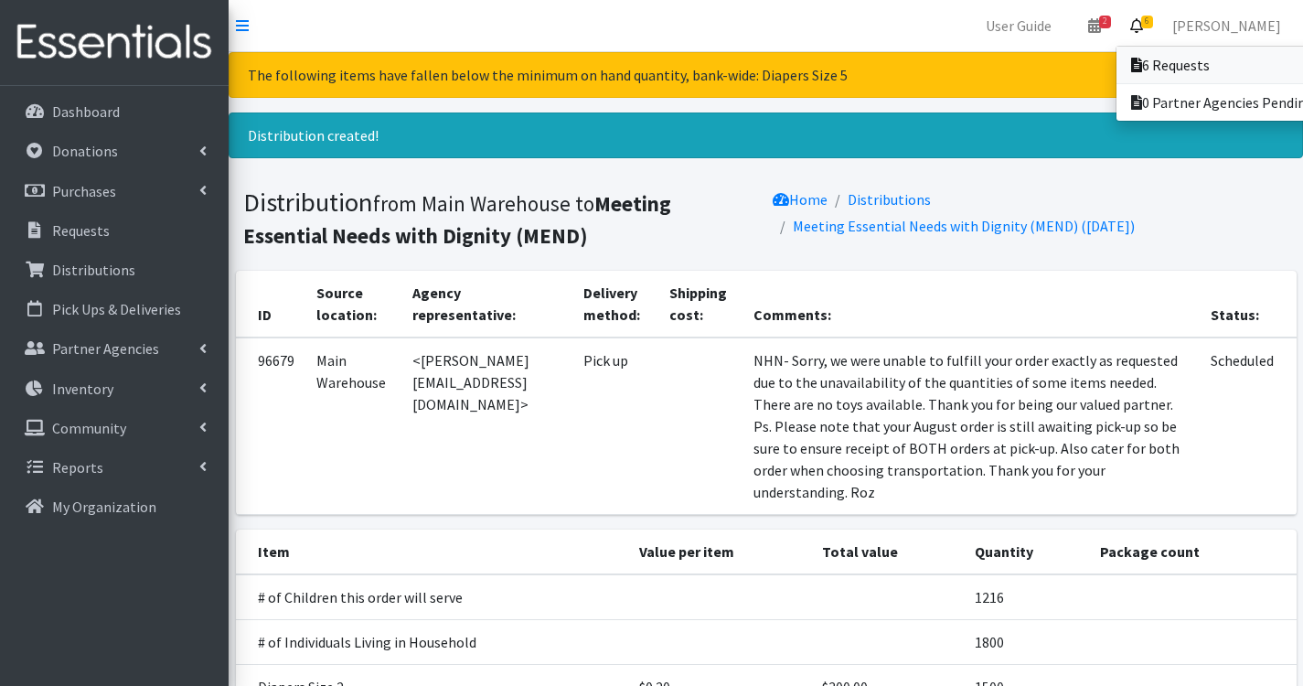
click at [1200, 68] on link "6 Requests" at bounding box center [1243, 65] width 254 height 37
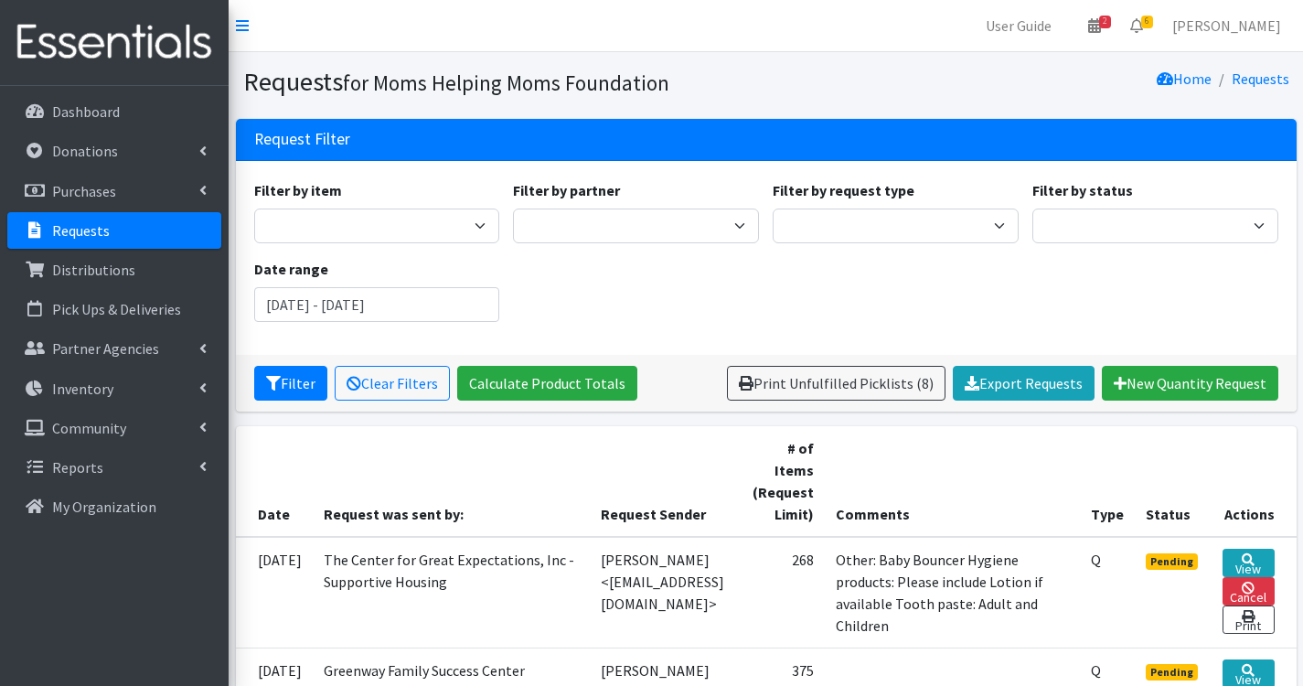
scroll to position [1006, 0]
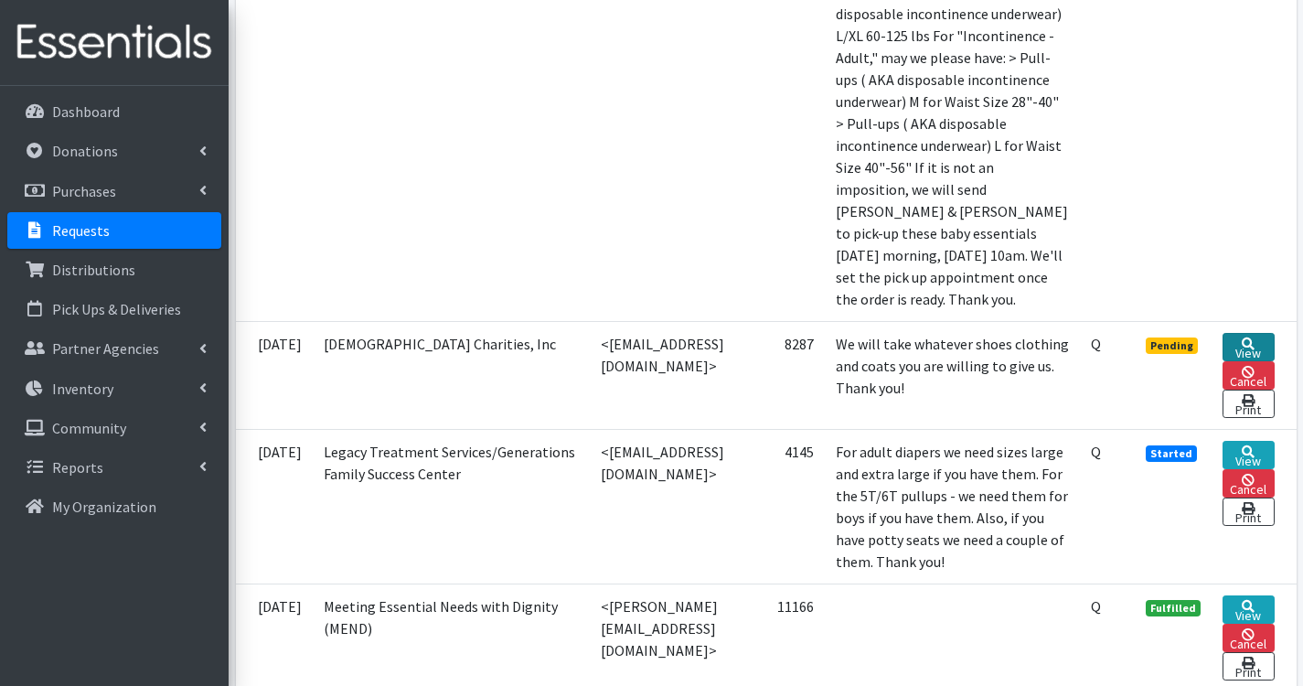
click at [1268, 361] on link "View" at bounding box center [1247, 347] width 51 height 28
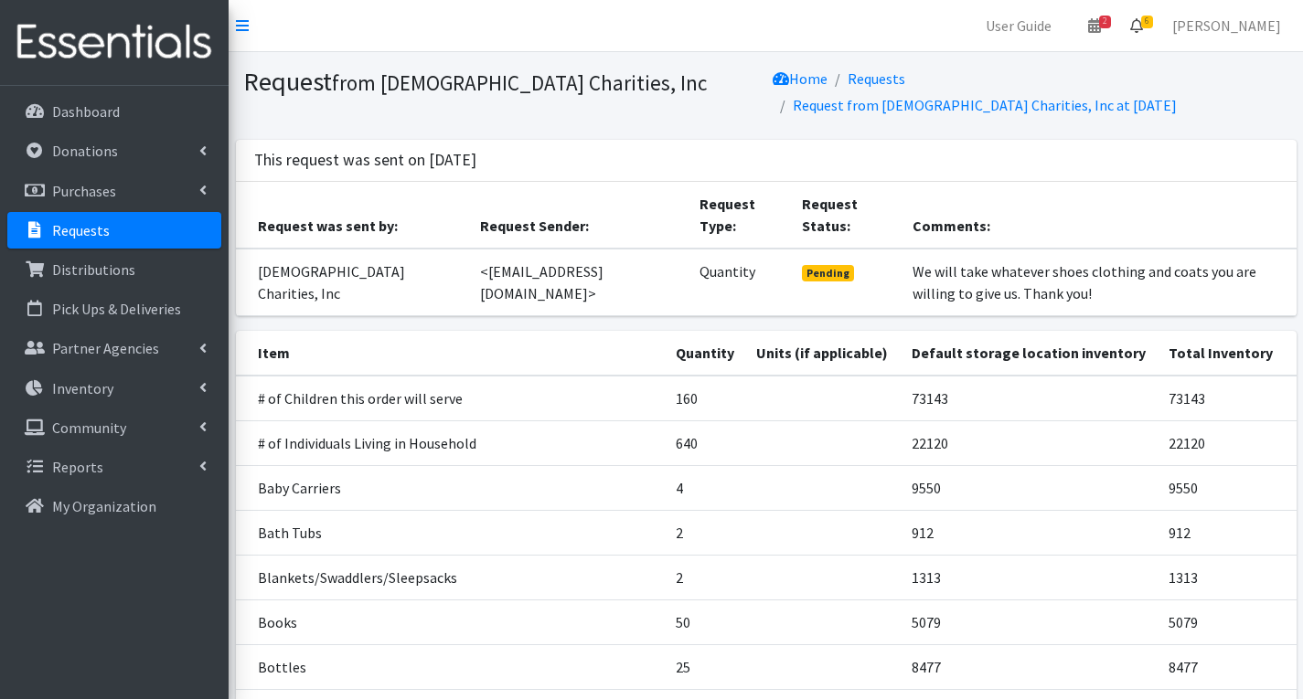
click at [1153, 17] on span "6" at bounding box center [1147, 22] width 12 height 13
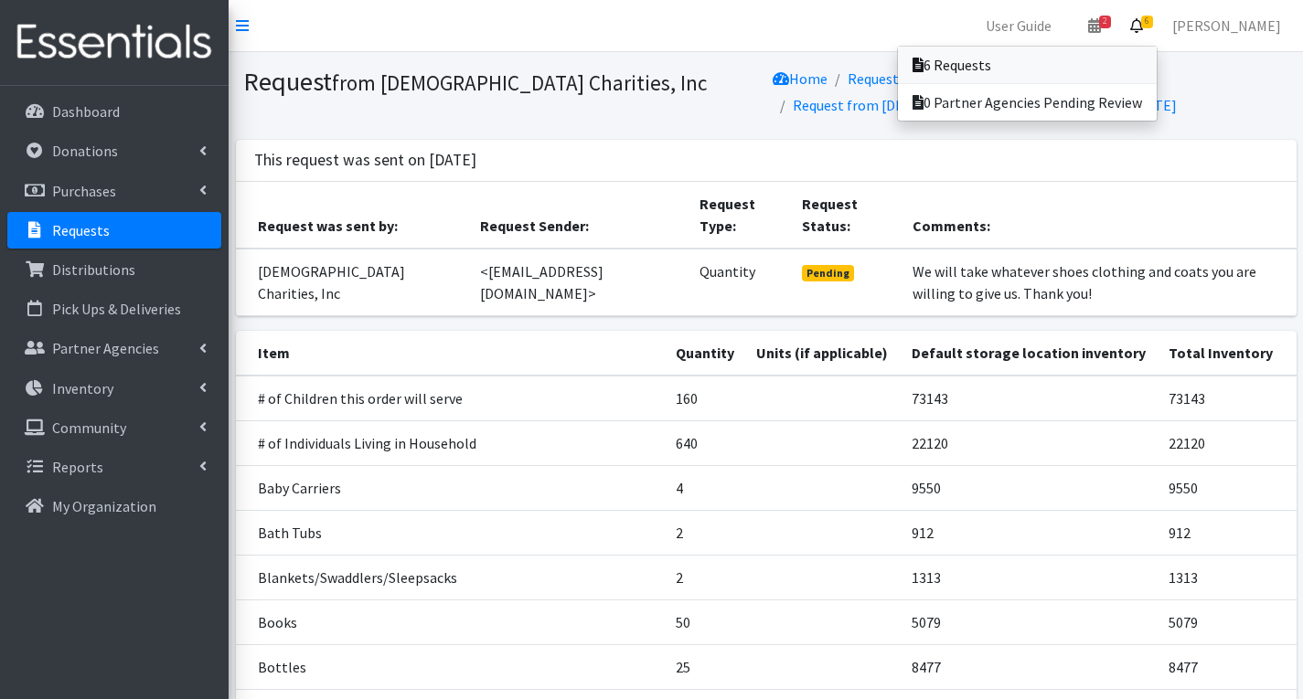
click at [1067, 56] on link "6 Requests" at bounding box center [1027, 65] width 259 height 37
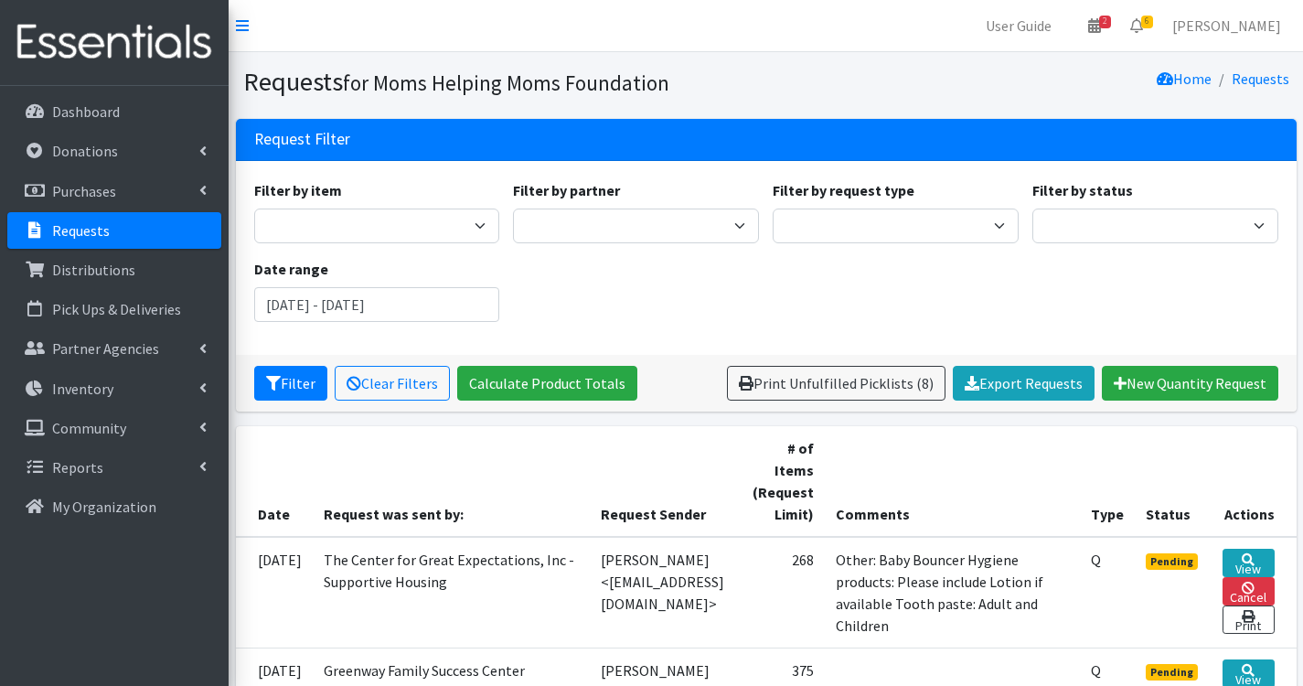
scroll to position [366, 0]
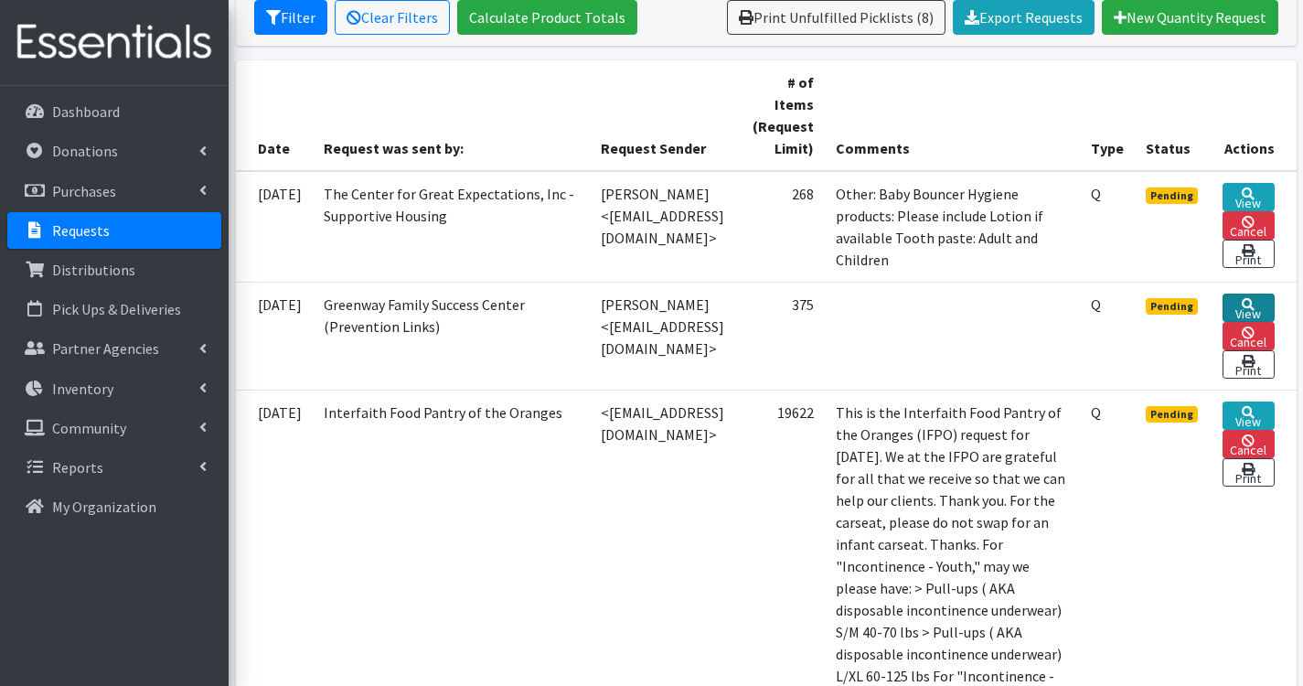
click at [1254, 304] on icon at bounding box center [1248, 304] width 13 height 13
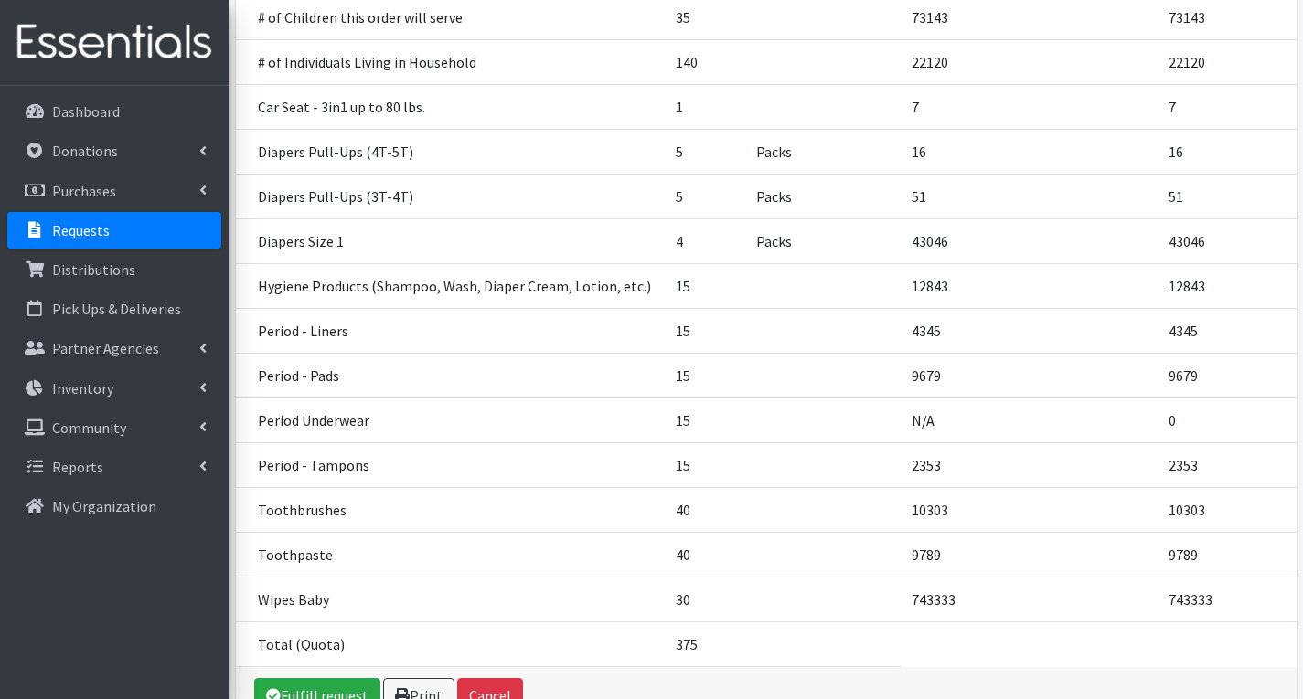
scroll to position [424, 0]
